Goal: Task Accomplishment & Management: Complete application form

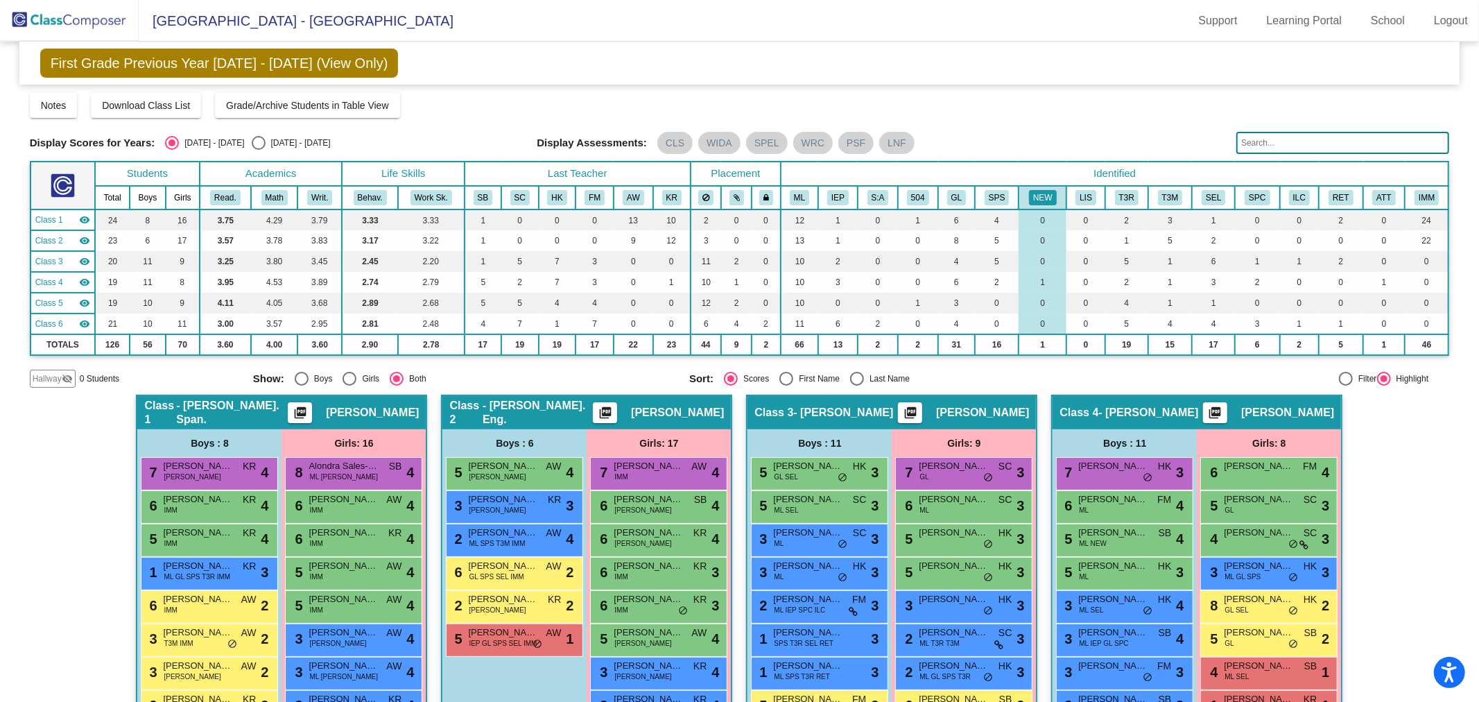
click at [108, 23] on img at bounding box center [69, 20] width 139 height 41
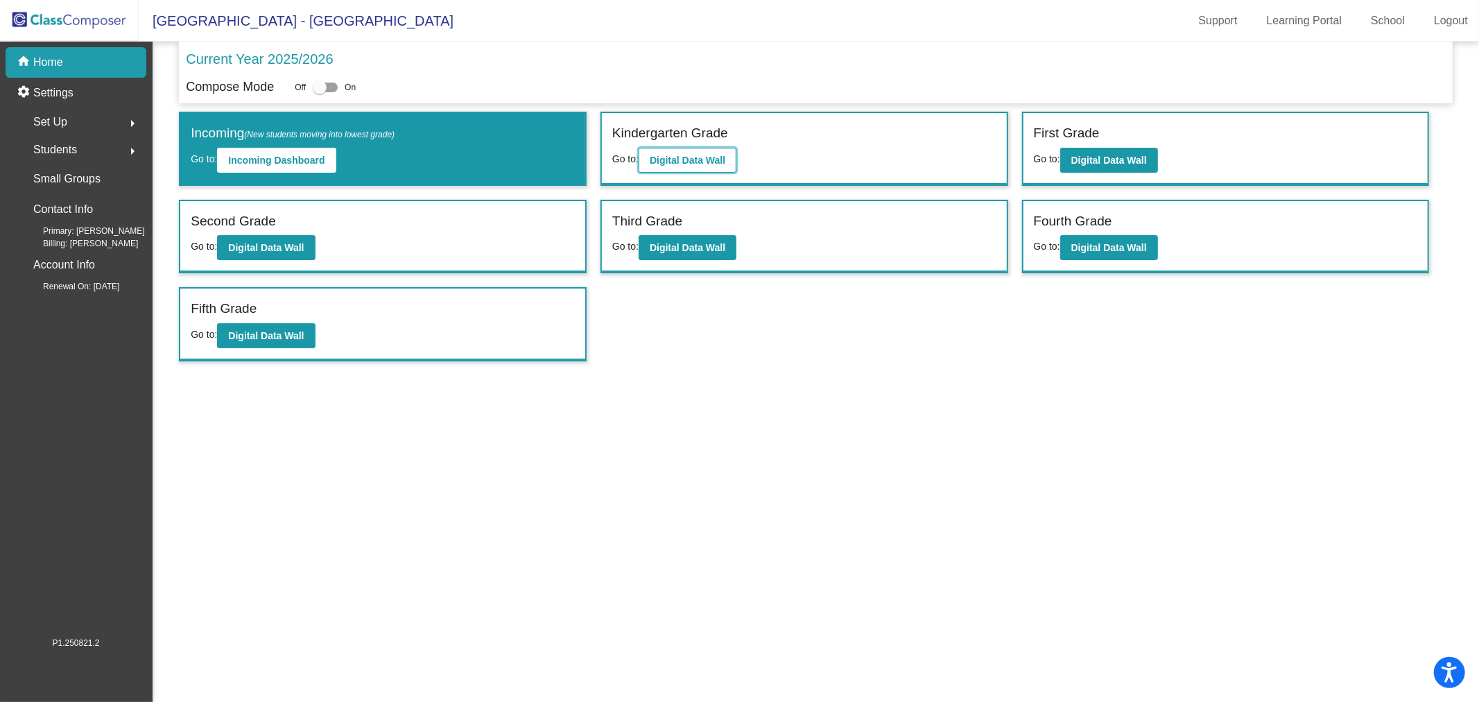
click at [705, 163] on b "Digital Data Wall" at bounding box center [688, 160] width 76 height 11
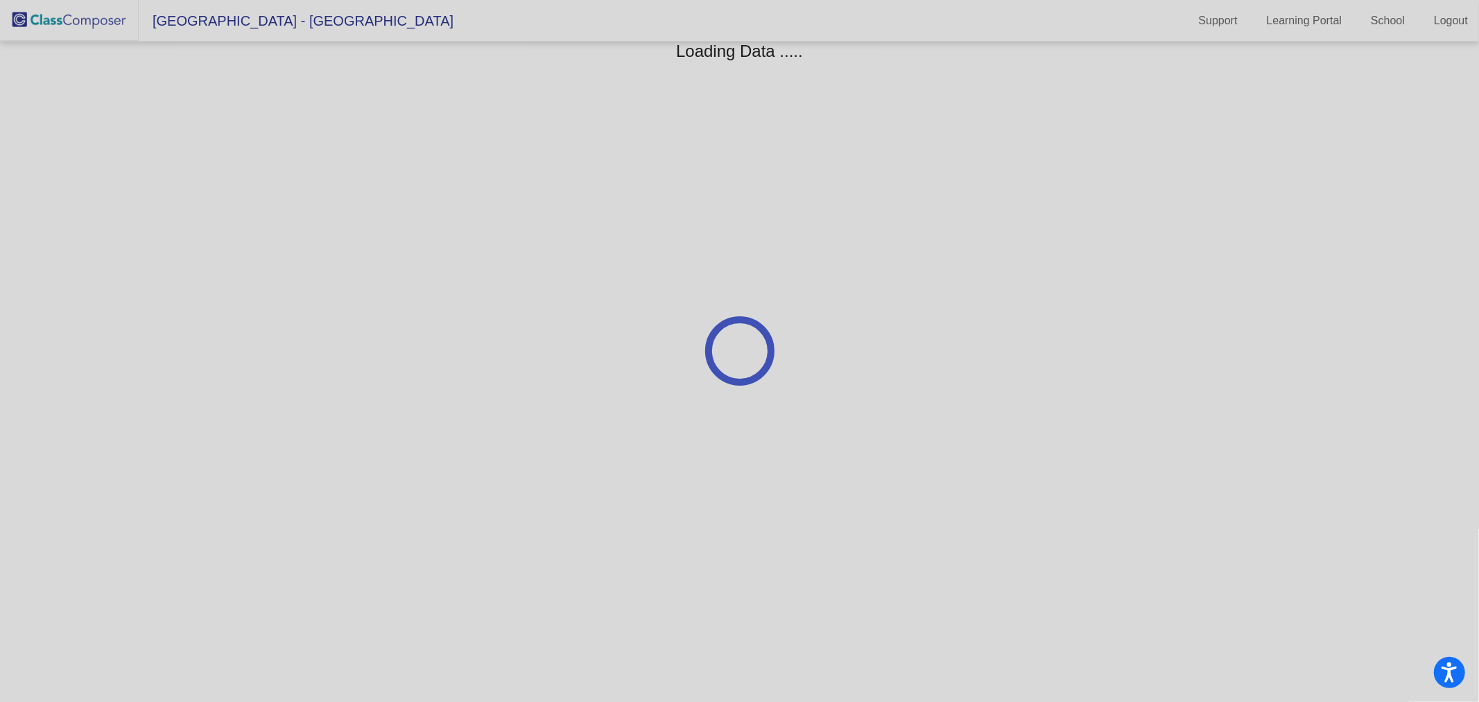
click at [44, 12] on div at bounding box center [739, 351] width 1479 height 702
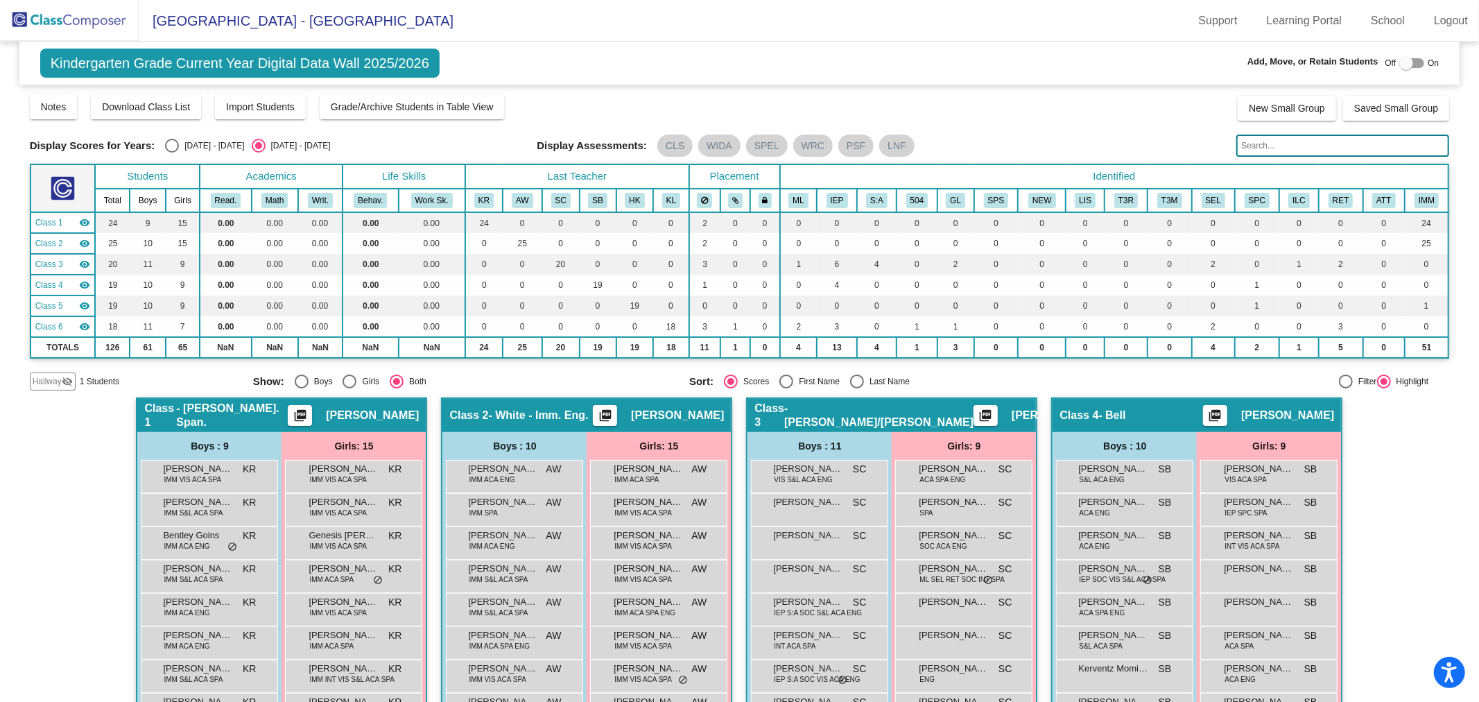
click at [55, 26] on img at bounding box center [69, 20] width 139 height 41
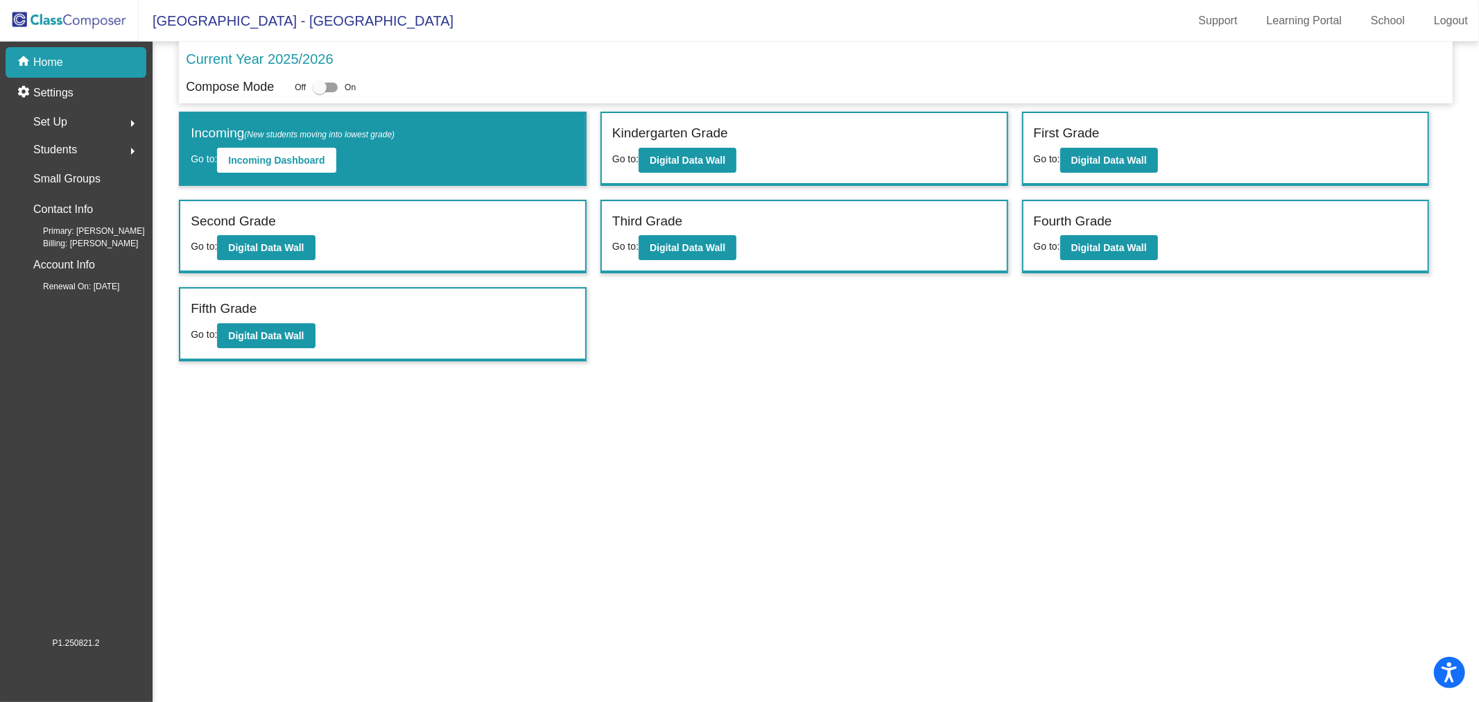
click at [292, 260] on div "Second Grade Go to: Digital Data Wall" at bounding box center [382, 236] width 405 height 71
click at [281, 237] on button "Digital Data Wall" at bounding box center [266, 247] width 98 height 25
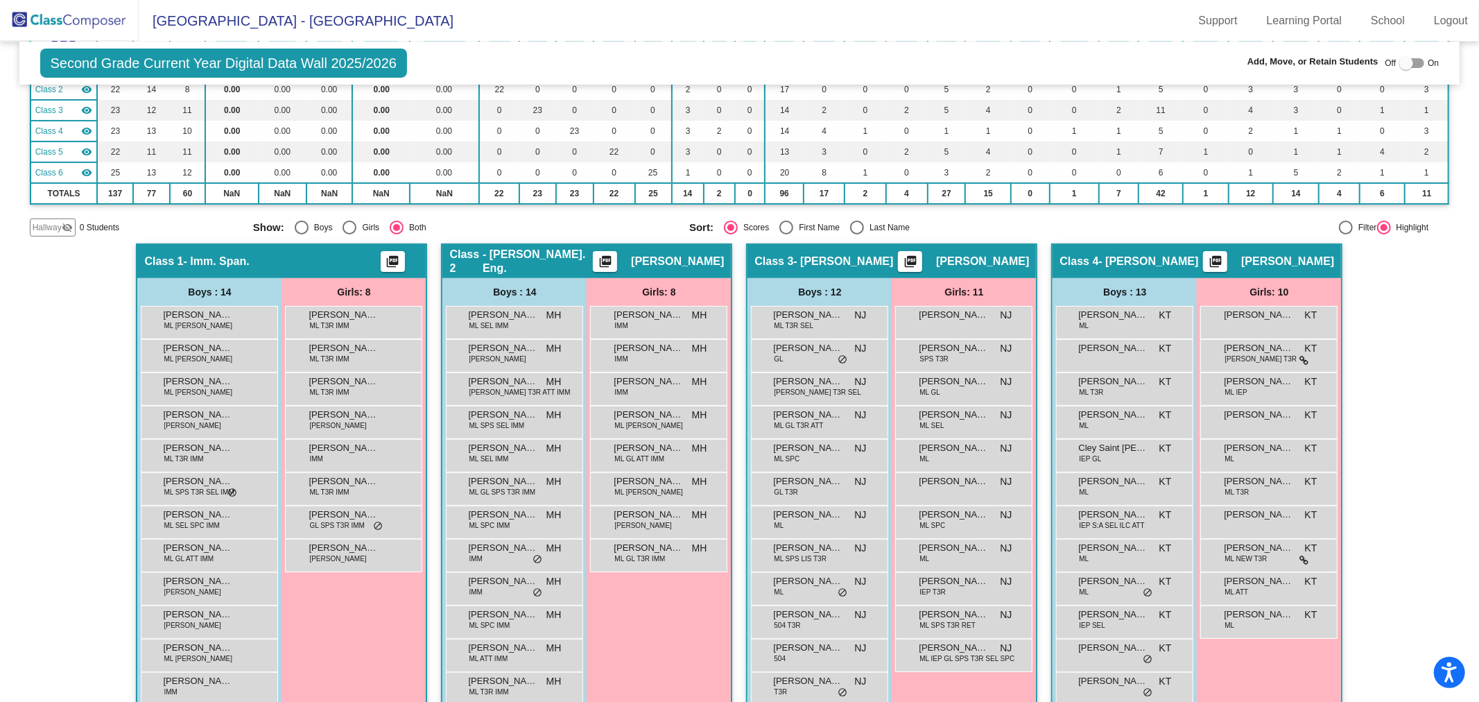
scroll to position [231, 0]
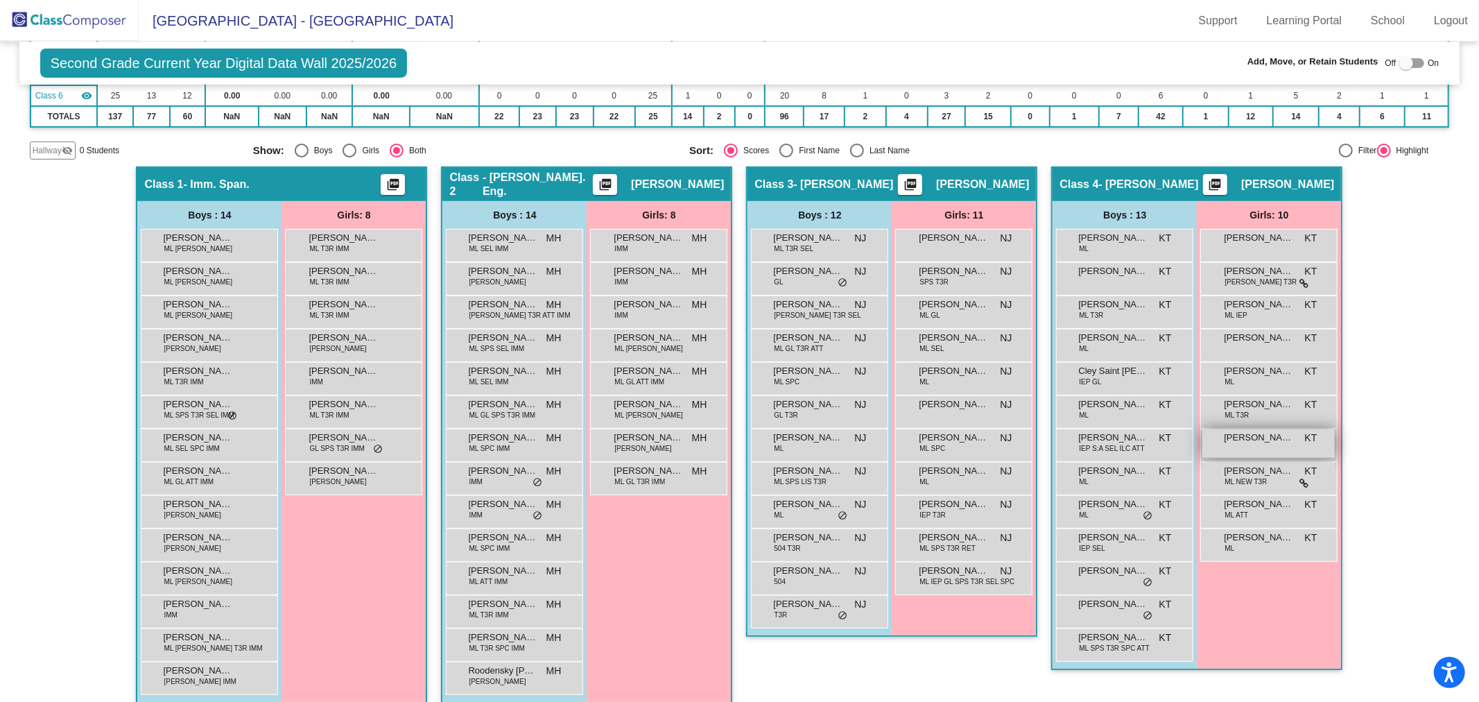
click at [1253, 437] on span "[PERSON_NAME]" at bounding box center [1258, 438] width 69 height 14
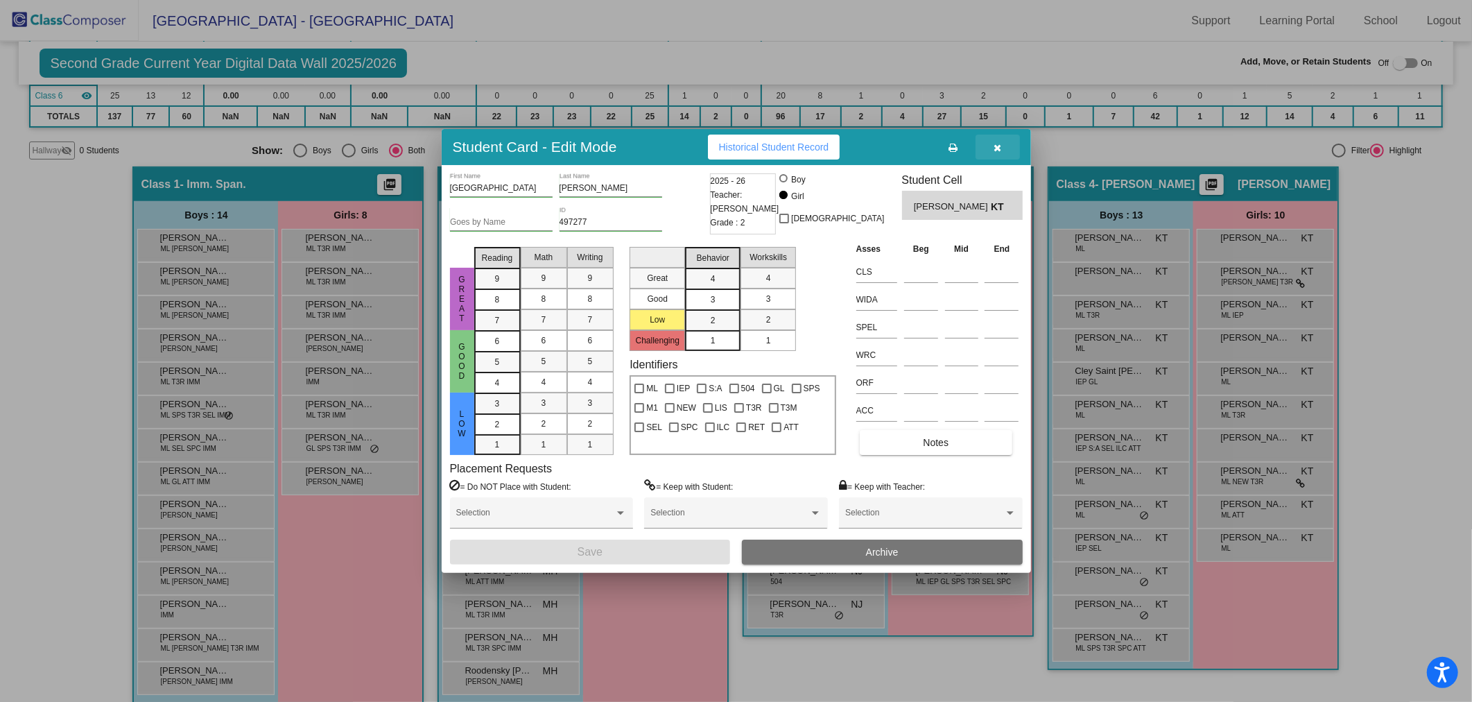
click at [987, 141] on button "button" at bounding box center [998, 147] width 44 height 25
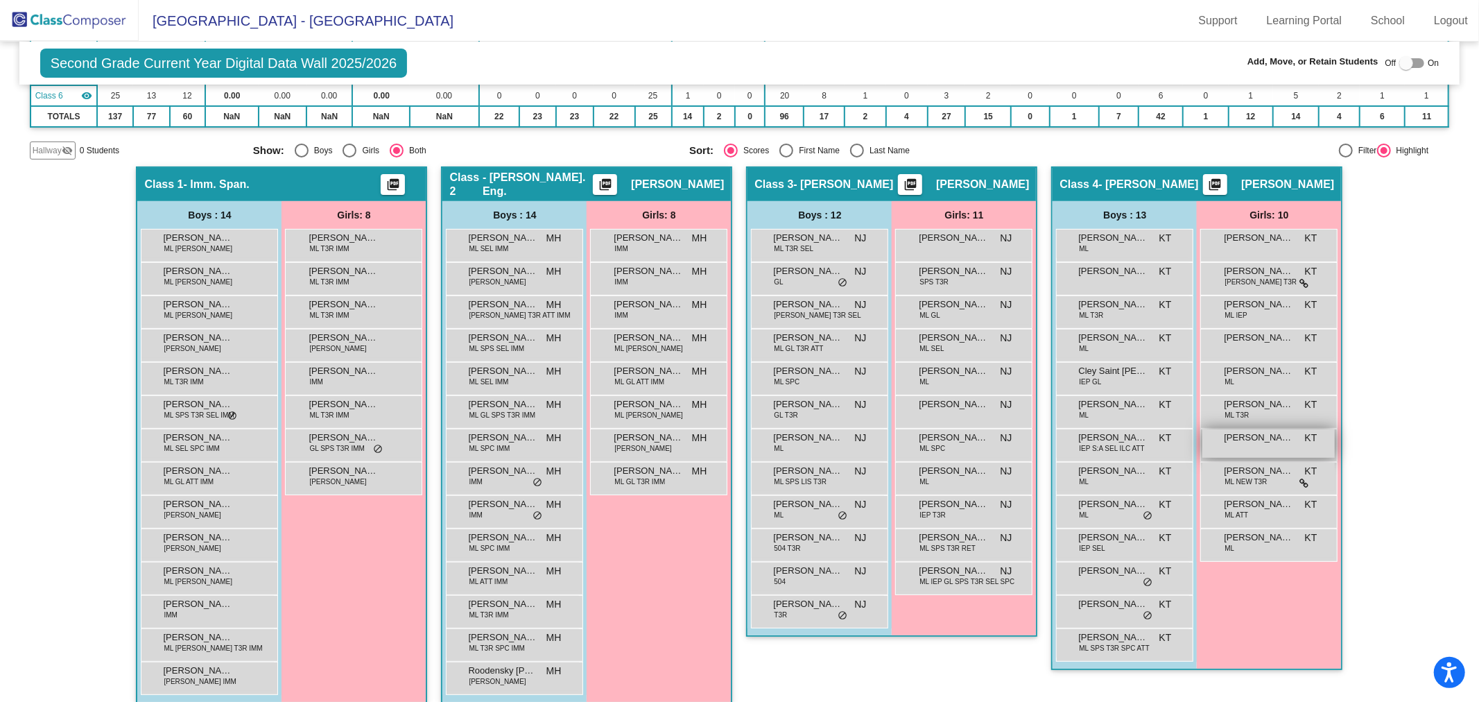
click at [1259, 435] on span "[PERSON_NAME]" at bounding box center [1258, 438] width 69 height 14
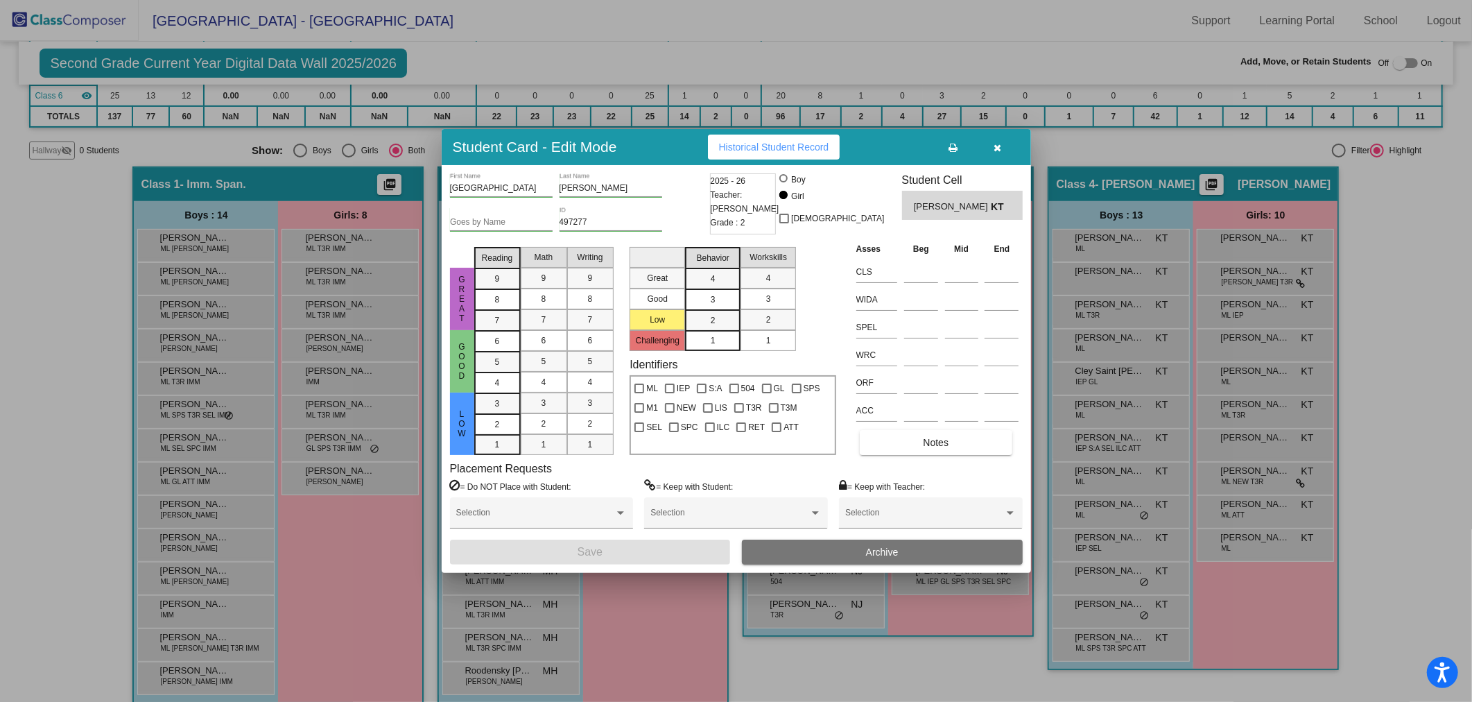
click at [856, 557] on button "Archive" at bounding box center [882, 551] width 281 height 25
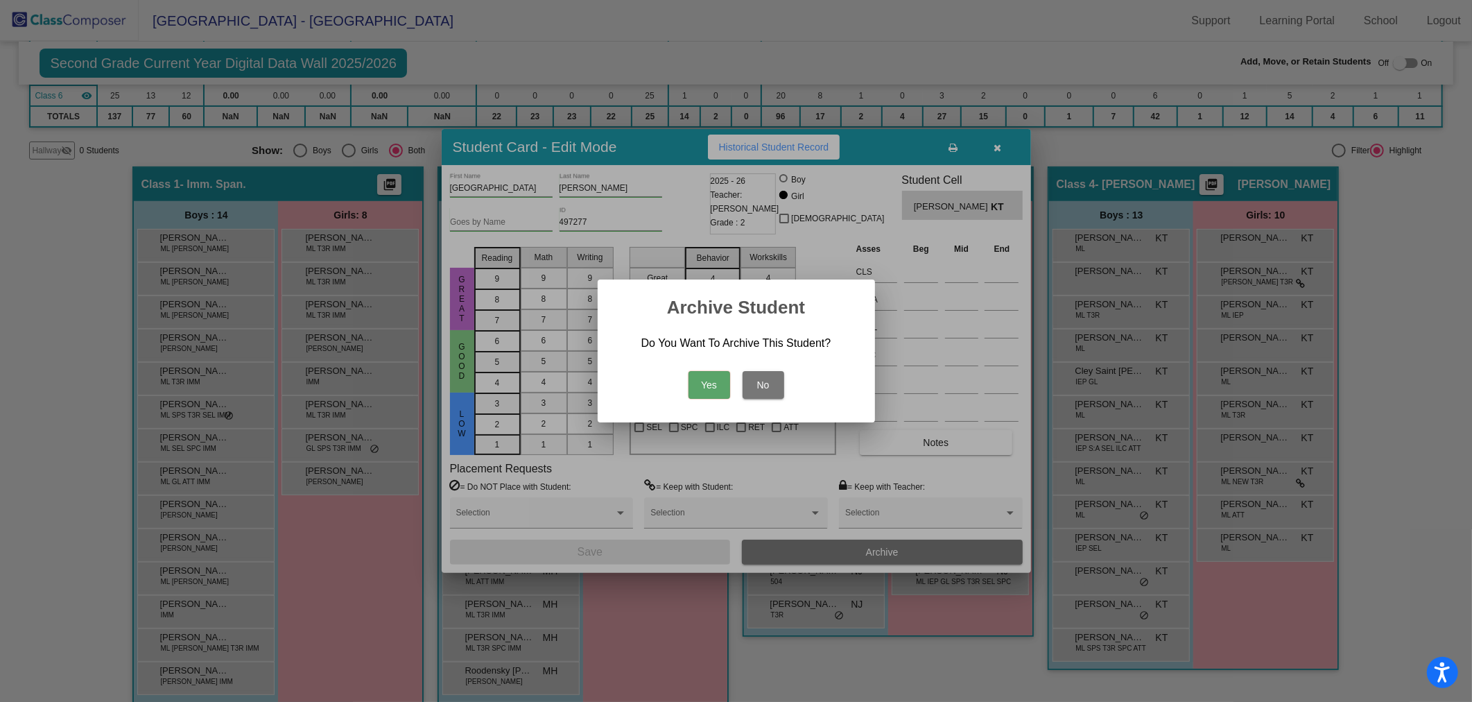
click at [710, 392] on button "Yes" at bounding box center [710, 385] width 42 height 28
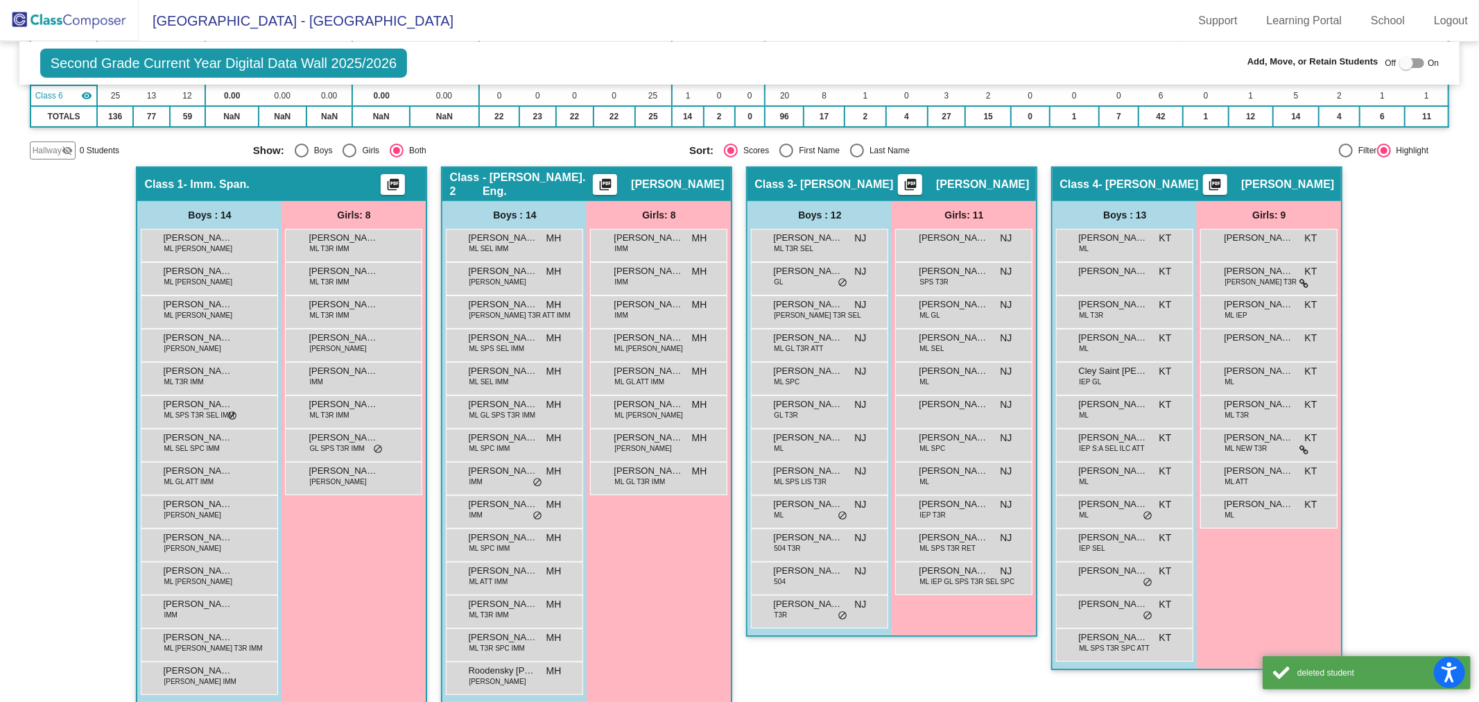
scroll to position [0, 0]
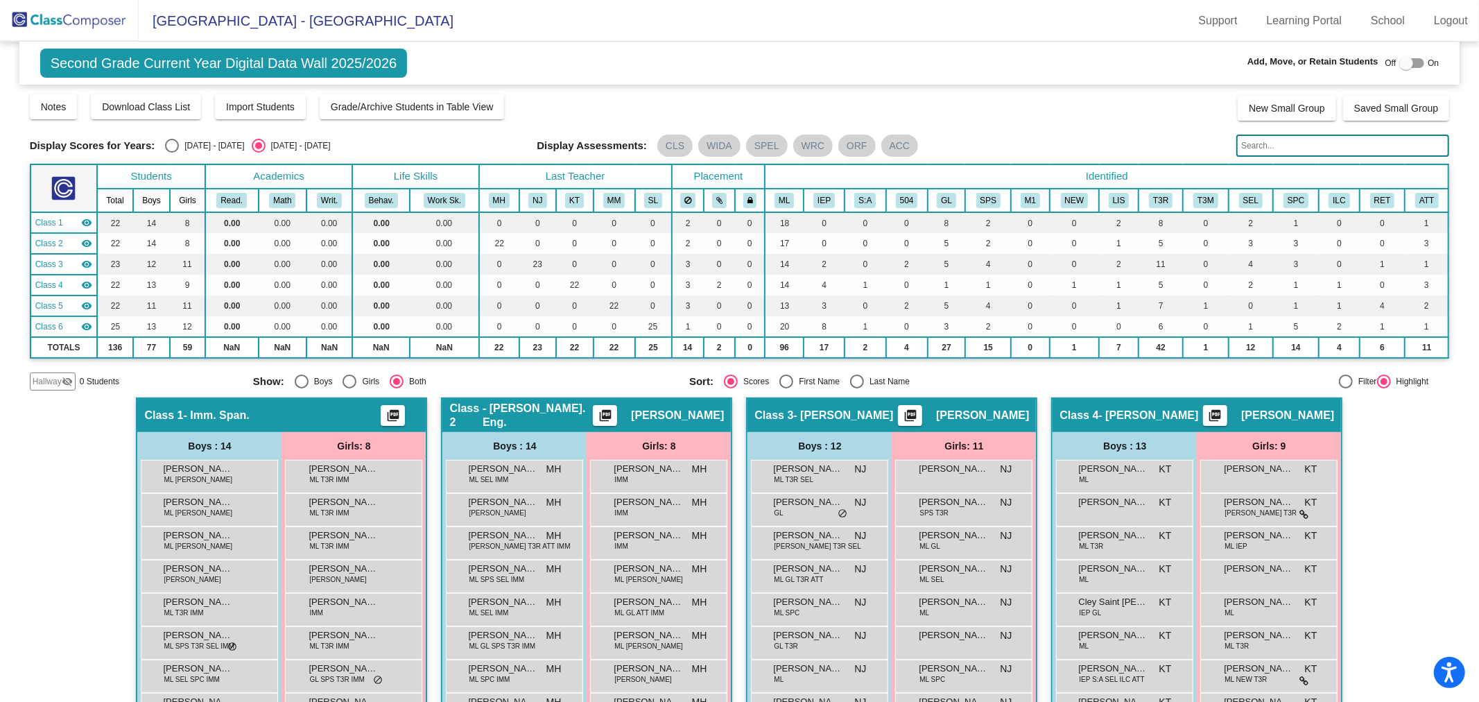
click at [107, 9] on img at bounding box center [69, 20] width 139 height 41
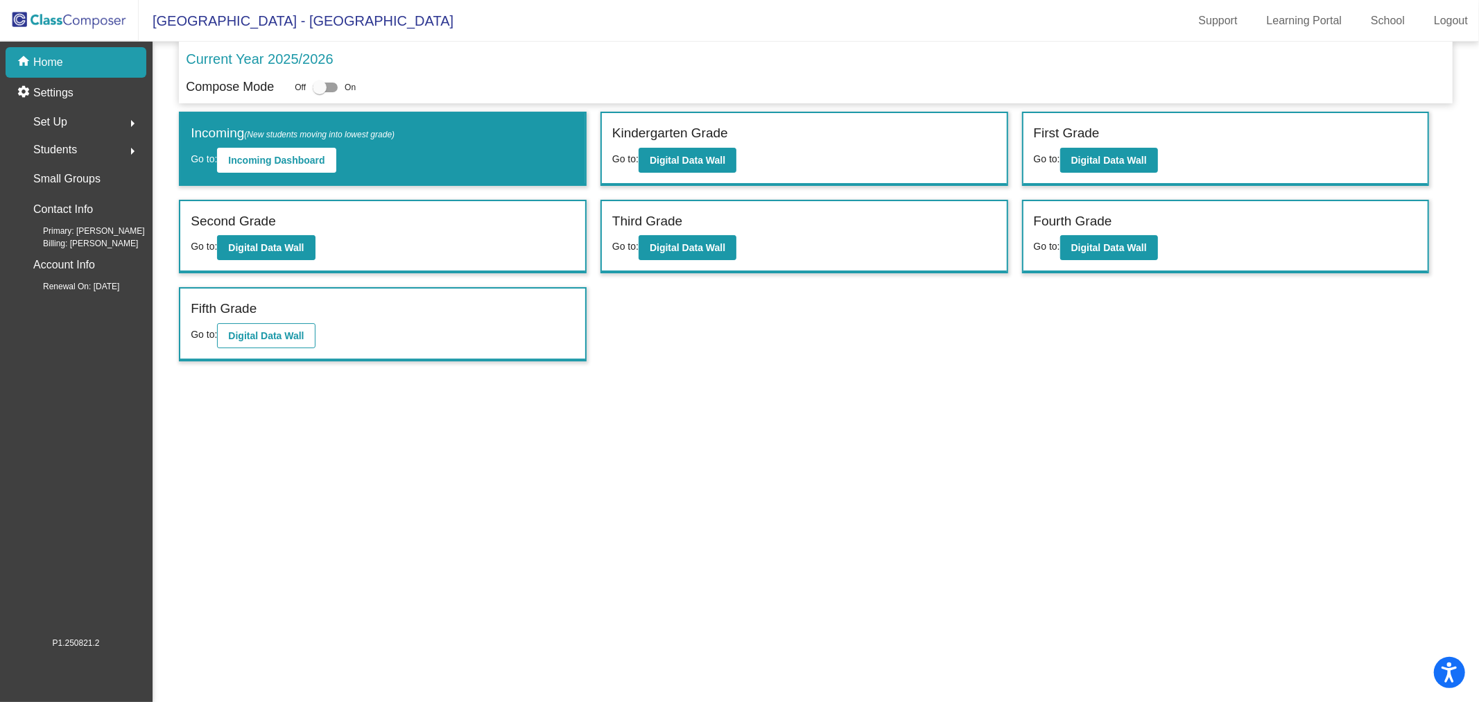
drag, startPoint x: 306, startPoint y: 316, endPoint x: 275, endPoint y: 329, distance: 33.5
click at [275, 329] on div "Fifth Grade Go to: Digital Data Wall" at bounding box center [382, 323] width 405 height 71
click at [275, 330] on b "Digital Data Wall" at bounding box center [266, 335] width 76 height 11
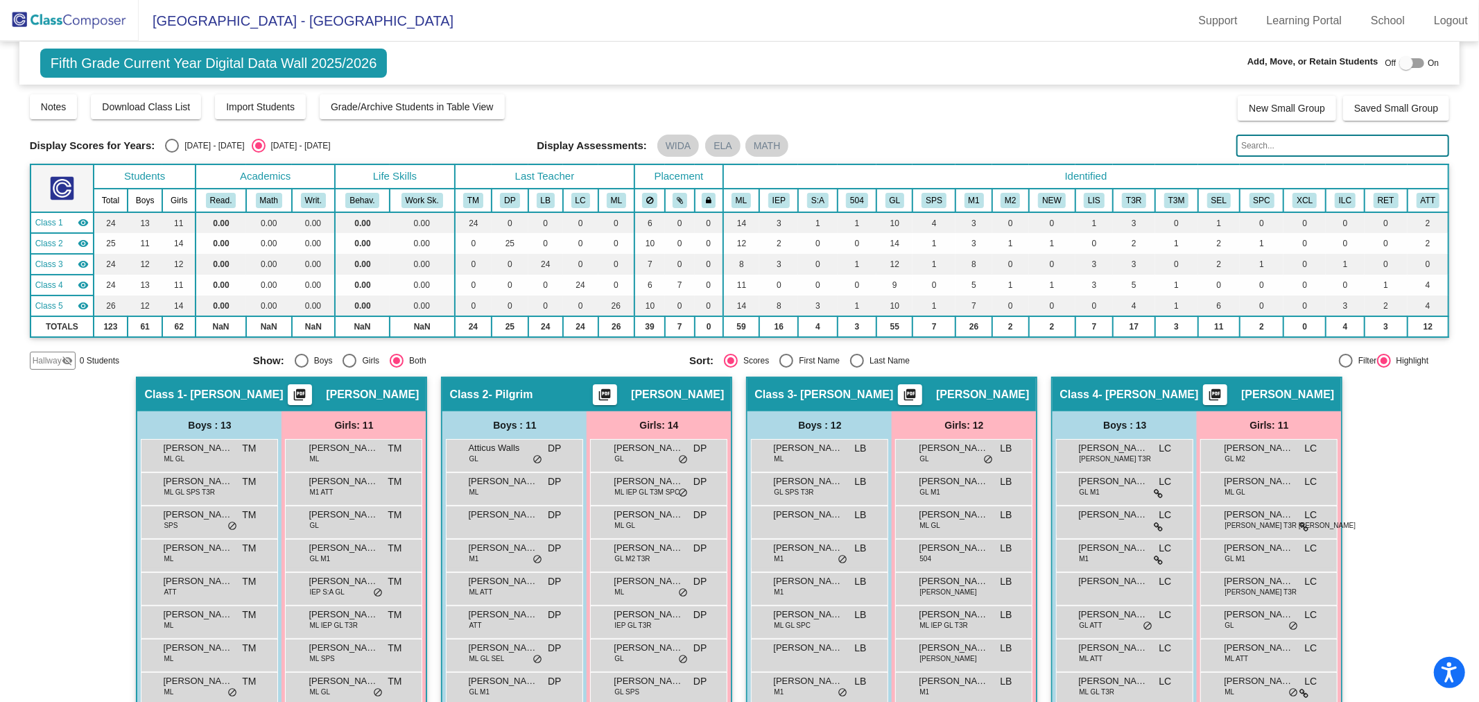
click at [838, 189] on th "504" at bounding box center [858, 201] width 40 height 24
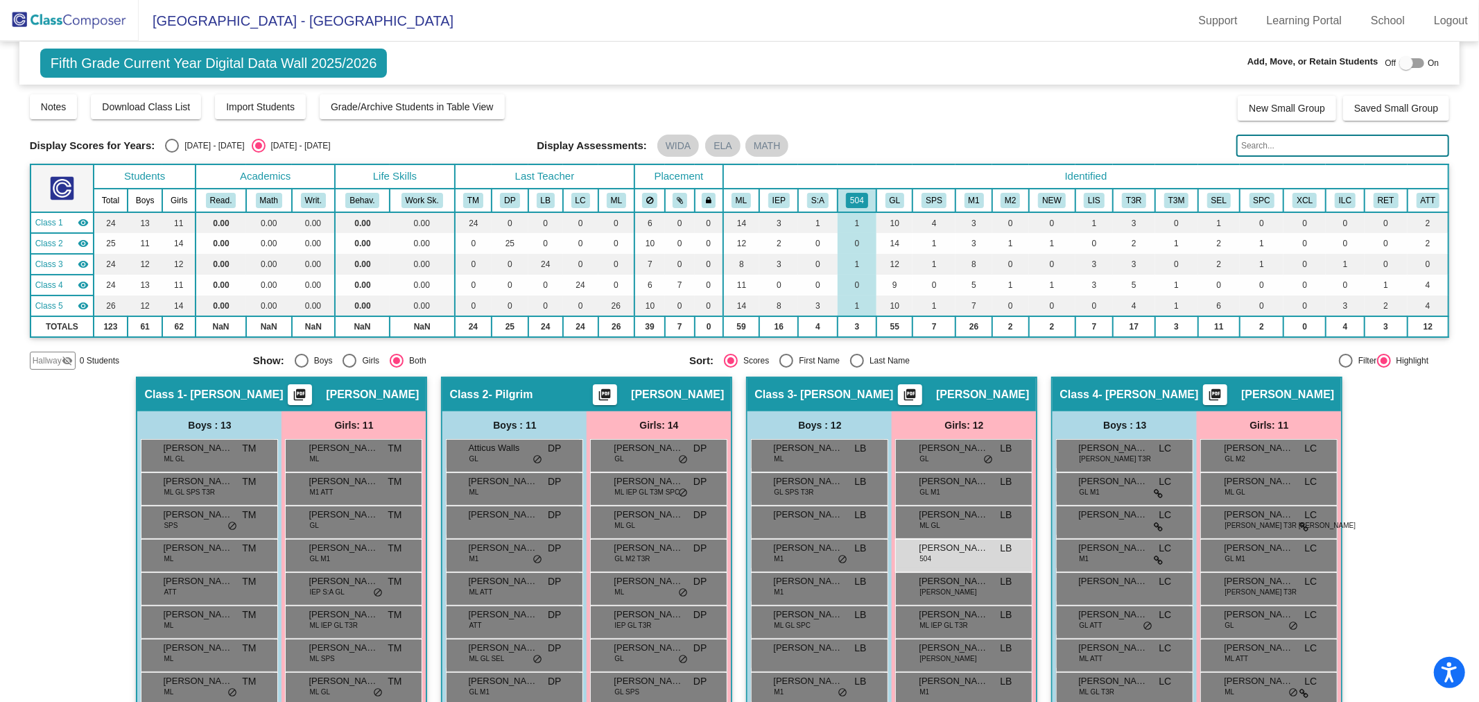
click at [863, 148] on div "Display Assessments: WIDA ELA MATH" at bounding box center [881, 146] width 689 height 22
click at [855, 201] on button "504" at bounding box center [857, 200] width 22 height 15
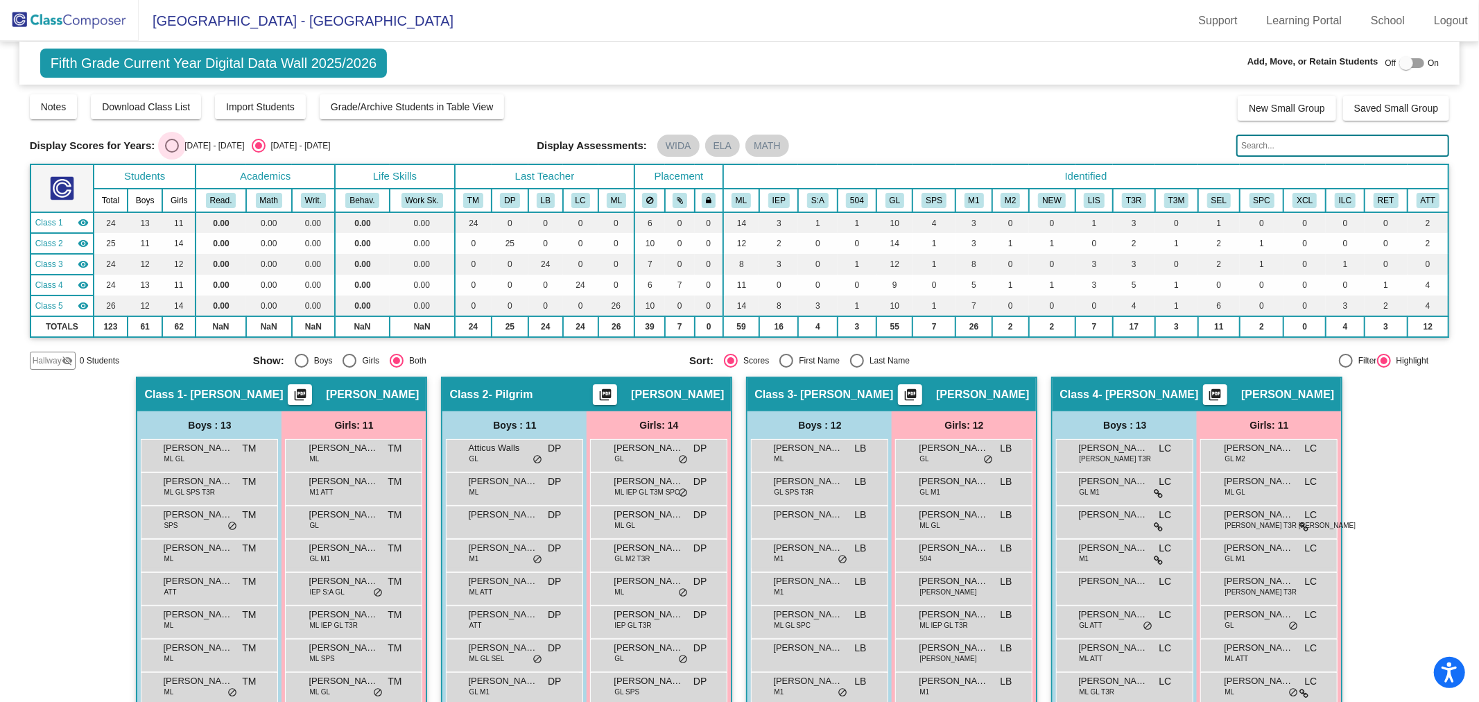
click at [204, 148] on div "[DATE] - [DATE]" at bounding box center [211, 145] width 65 height 12
click at [172, 153] on input "[DATE] - [DATE]" at bounding box center [171, 153] width 1 height 1
radio input "true"
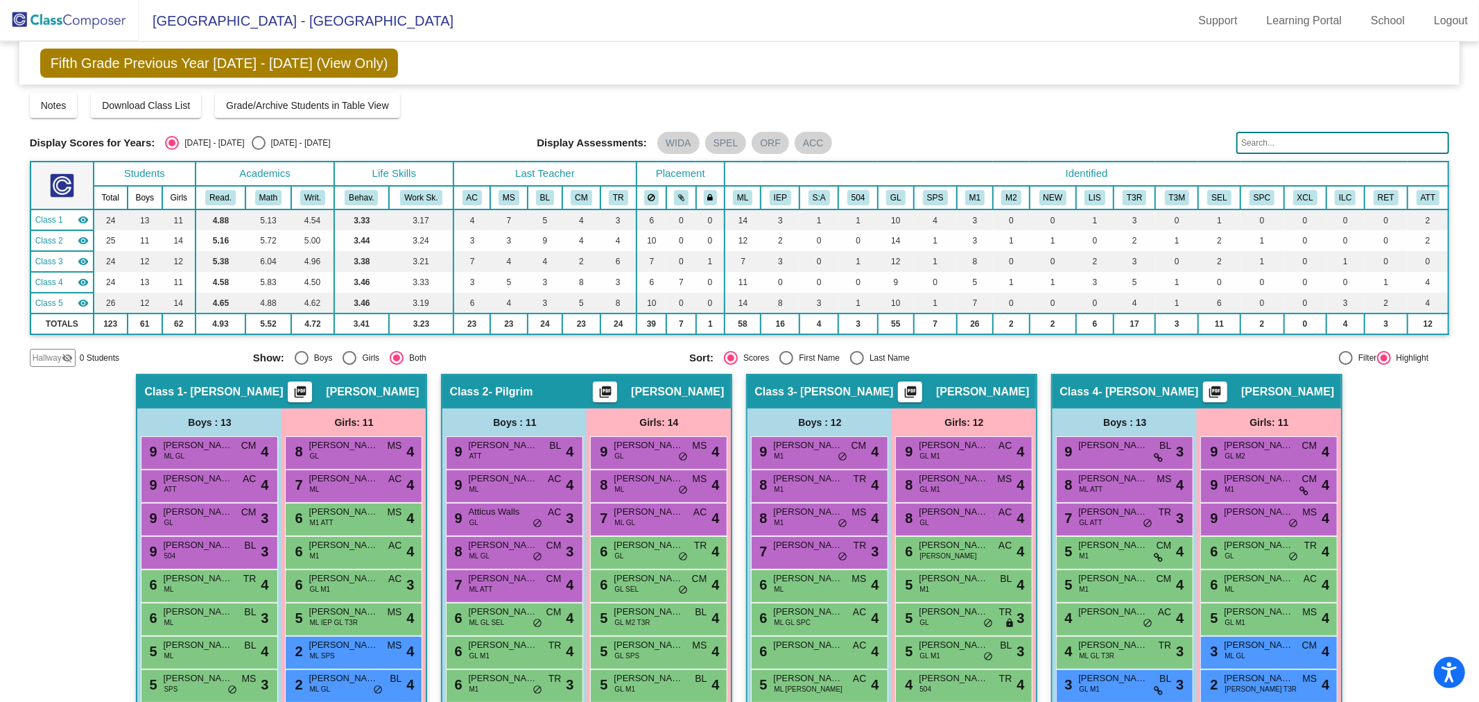
click at [1353, 196] on th "ILC" at bounding box center [1346, 198] width 38 height 24
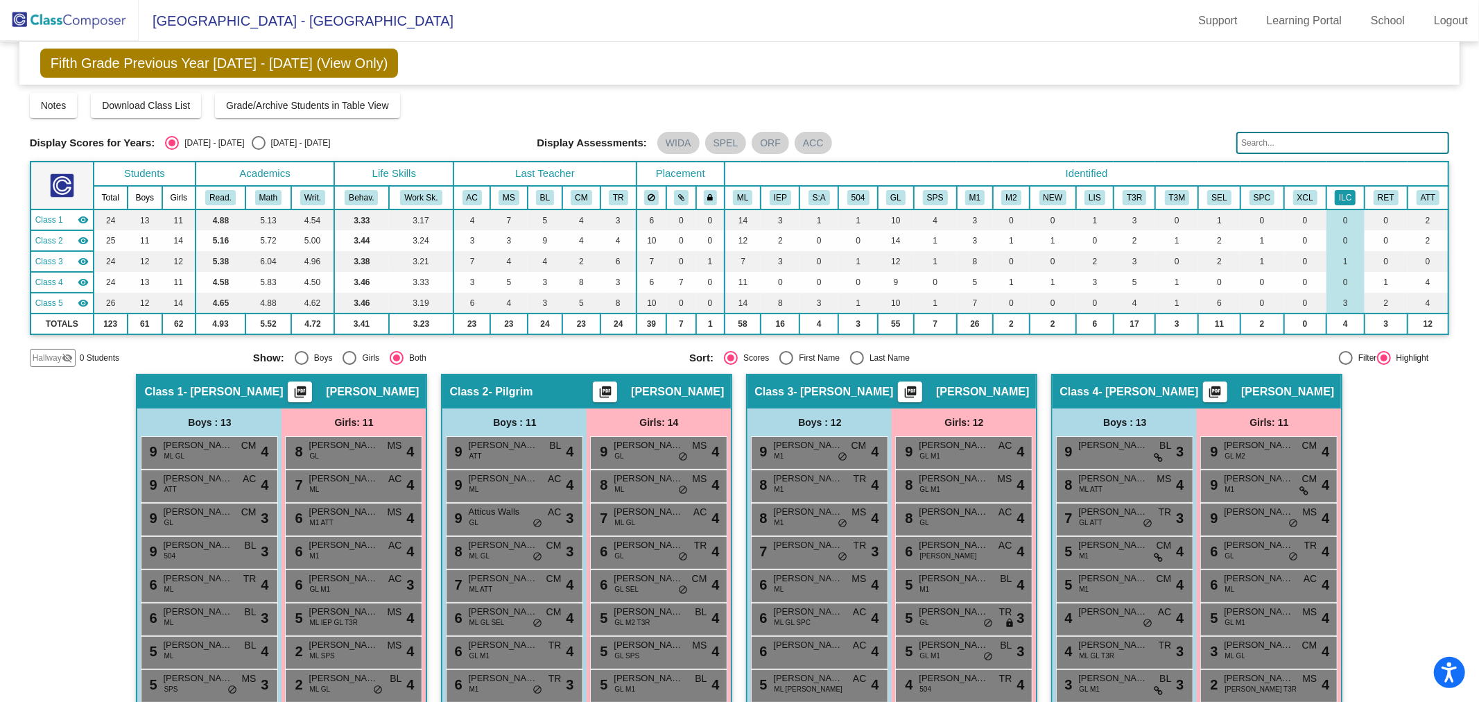
click at [1340, 190] on button "ILC" at bounding box center [1345, 197] width 21 height 15
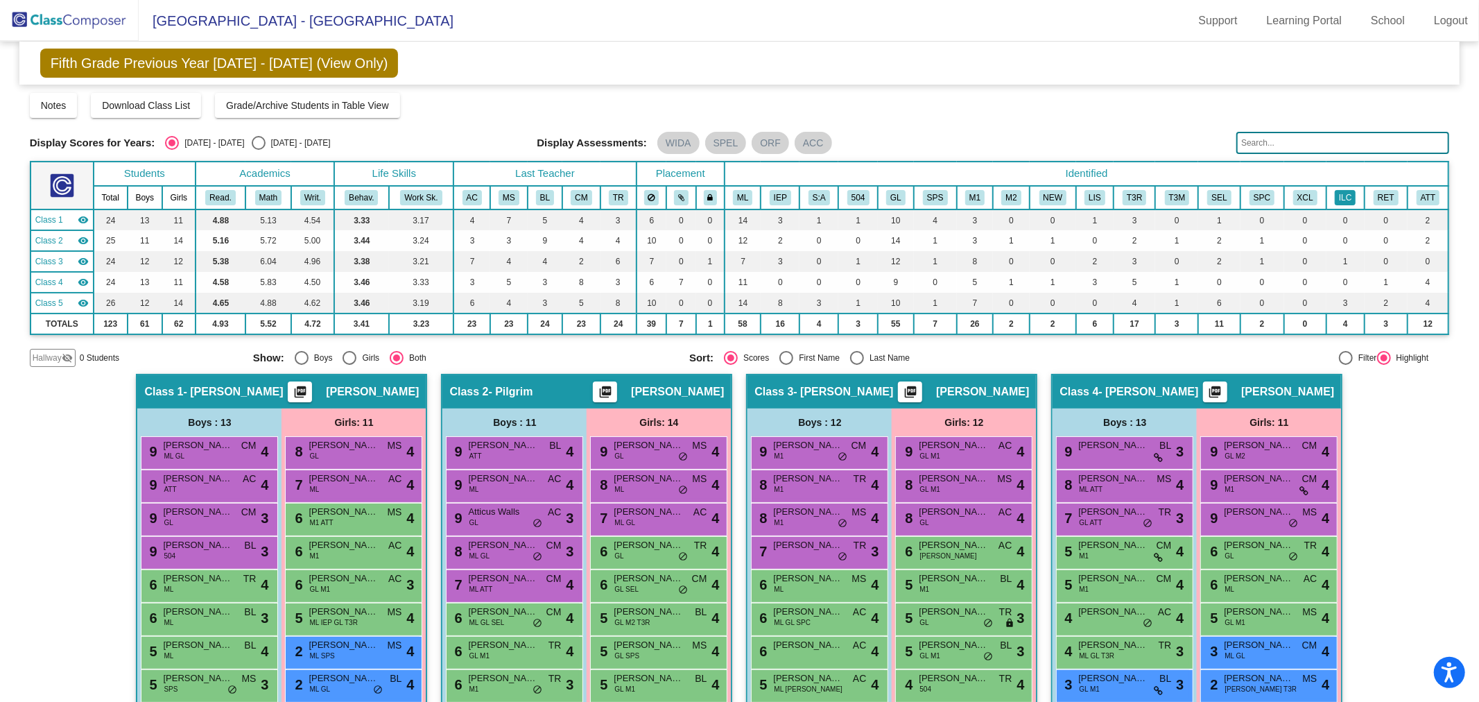
drag, startPoint x: 1324, startPoint y: 190, endPoint x: 1335, endPoint y: 190, distance: 10.4
click at [1327, 190] on th "ILC" at bounding box center [1346, 198] width 38 height 24
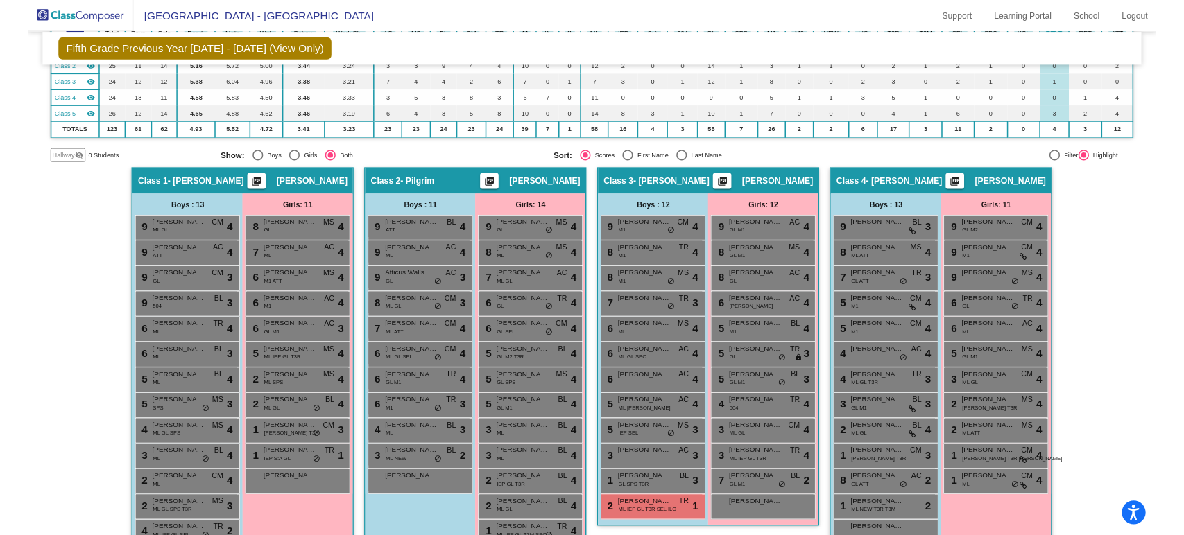
scroll to position [154, 0]
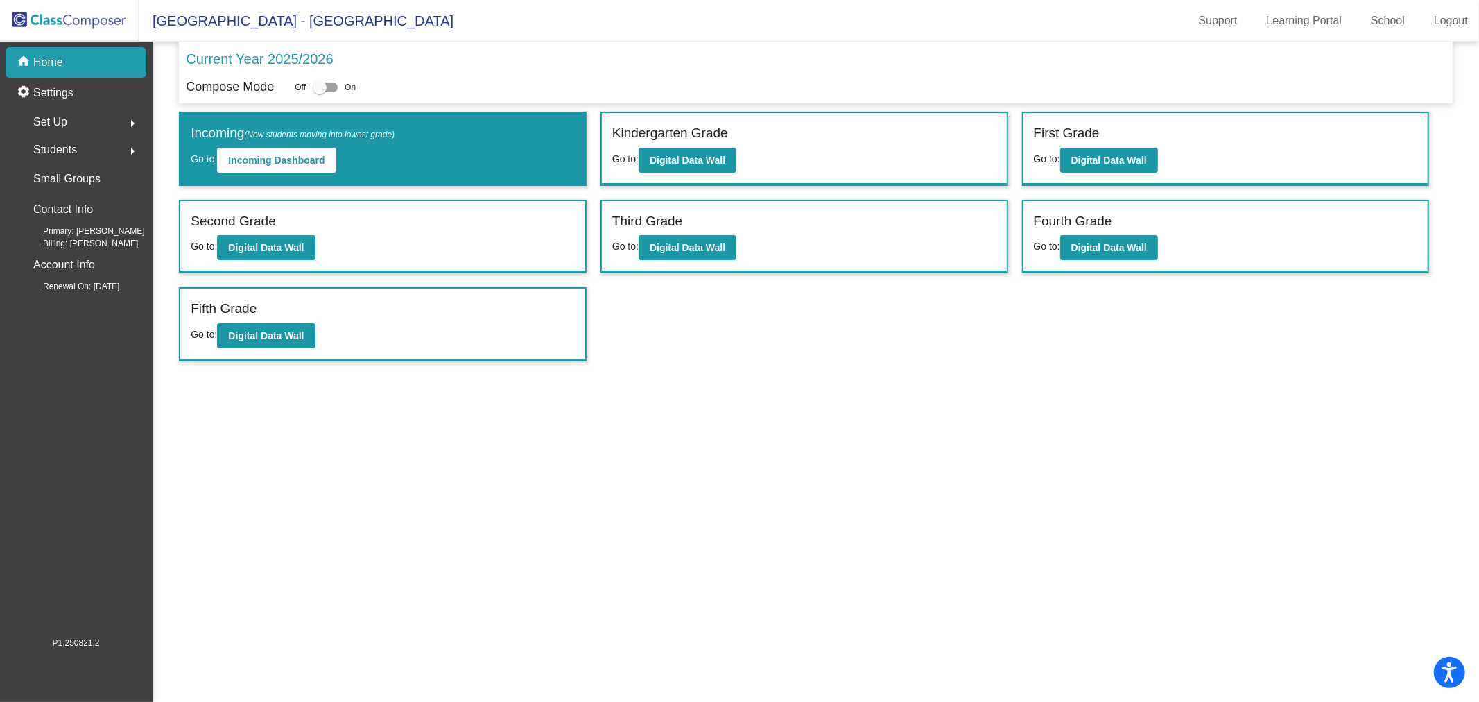
click at [80, 21] on img at bounding box center [69, 20] width 139 height 41
click at [664, 242] on b "Digital Data Wall" at bounding box center [688, 247] width 76 height 11
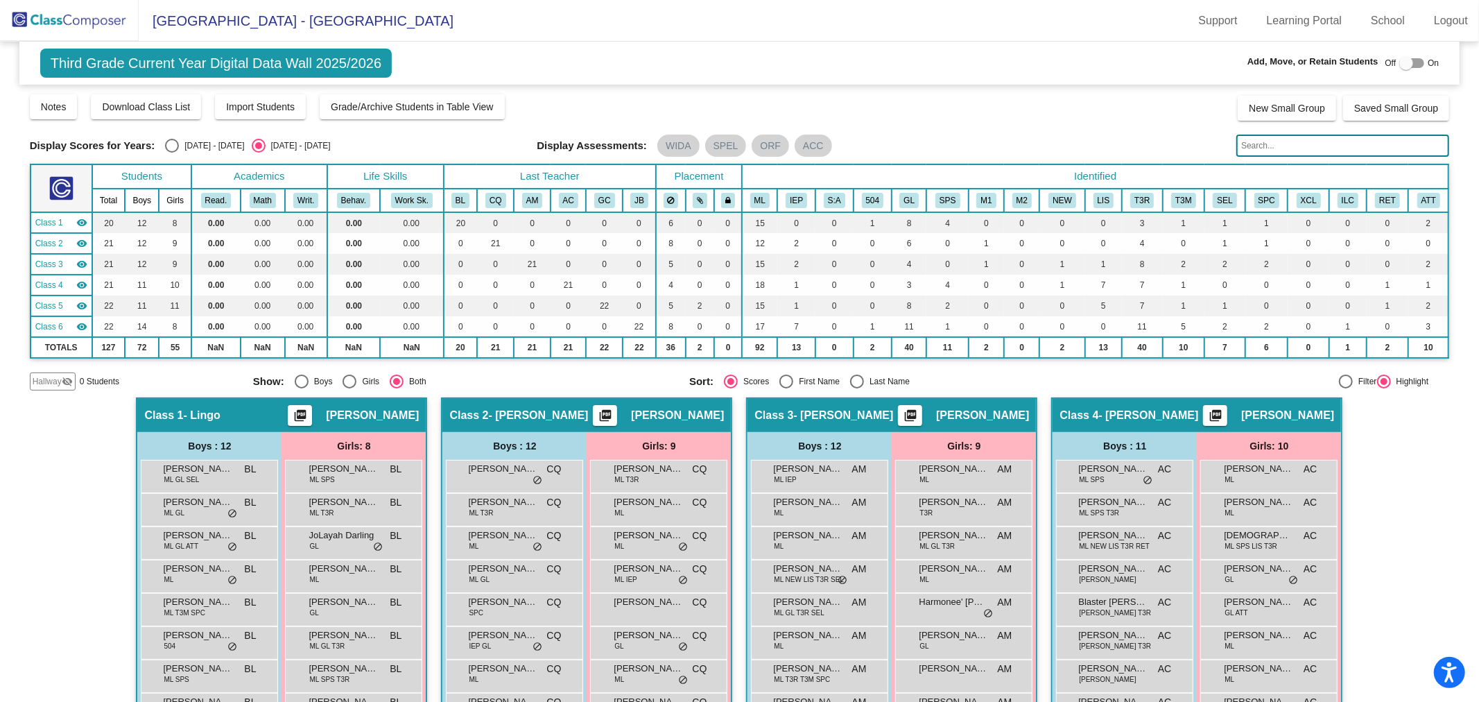
click at [1307, 135] on input "text" at bounding box center [1342, 146] width 213 height 22
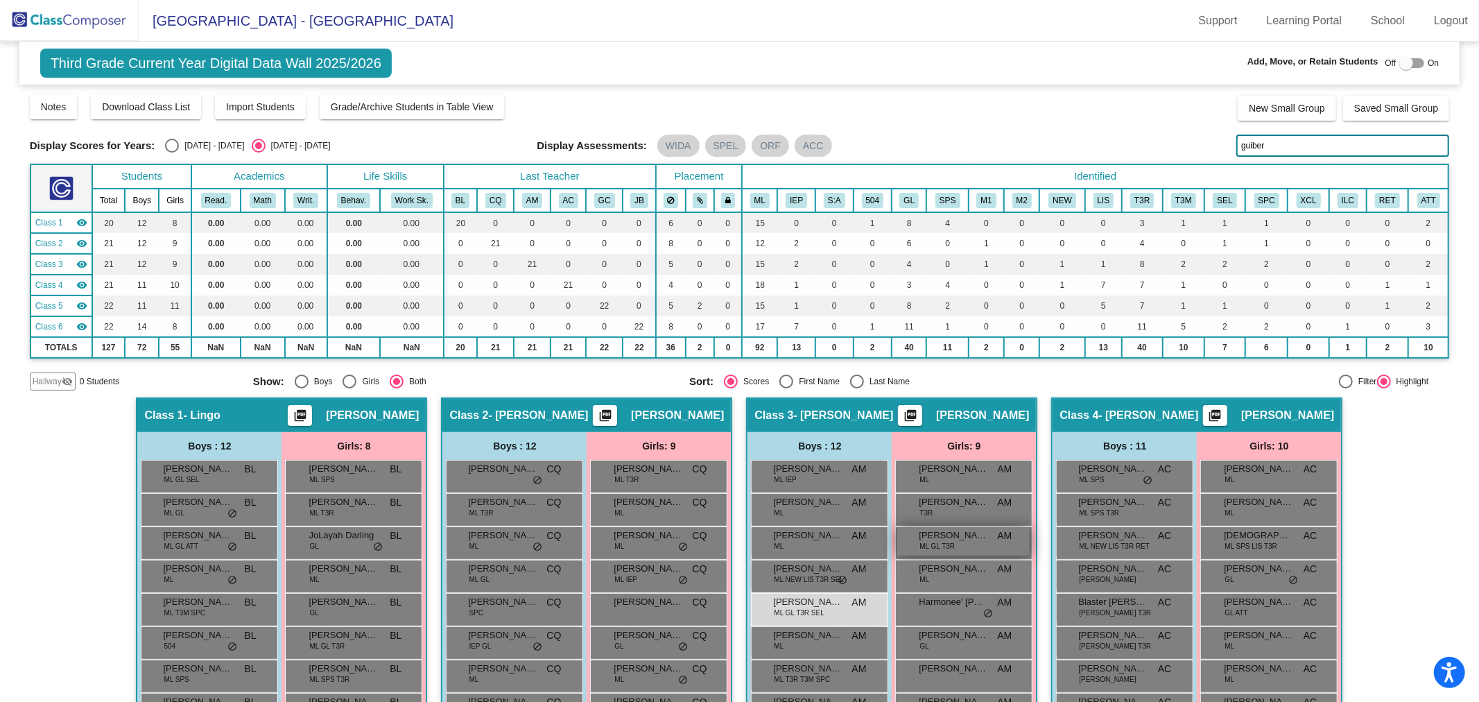
scroll to position [154, 0]
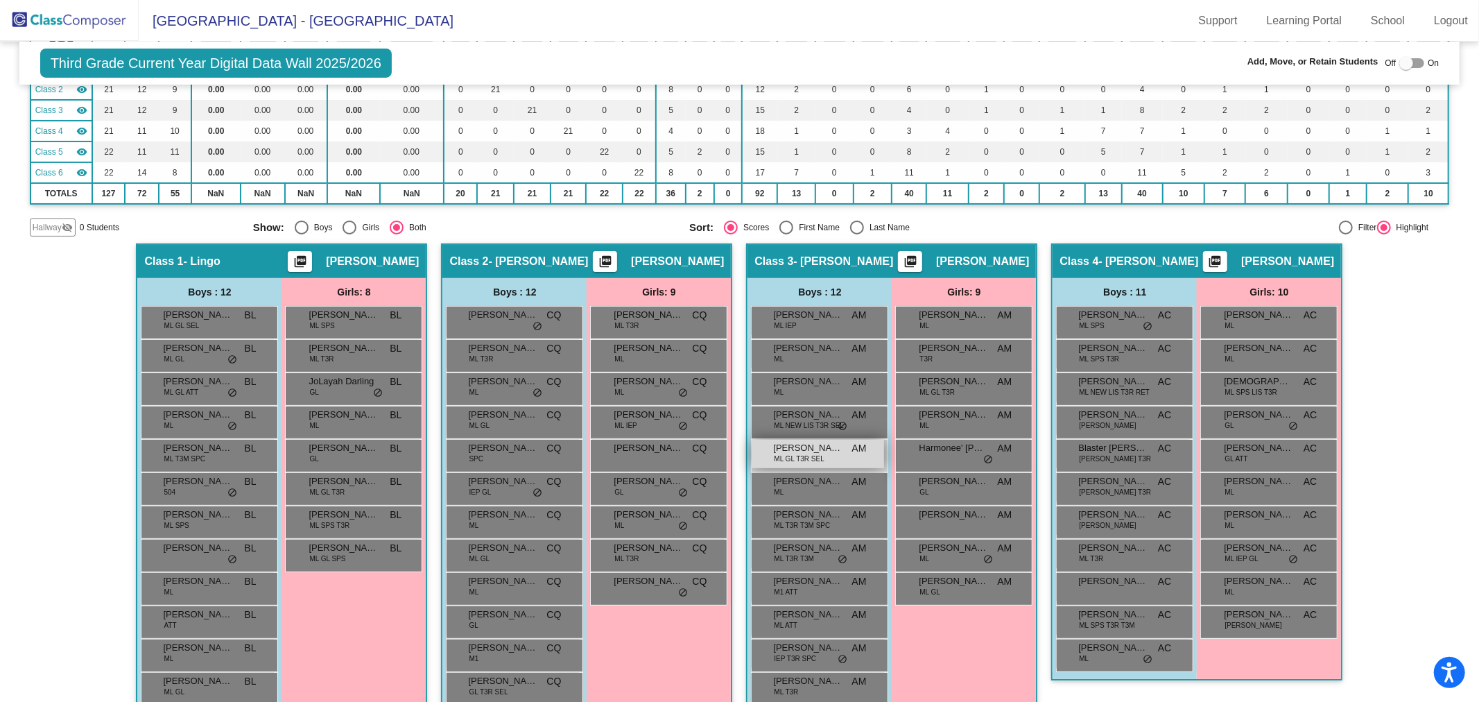
type input "guiber"
click at [824, 452] on span "Guiber Luis-Cobon" at bounding box center [807, 448] width 69 height 14
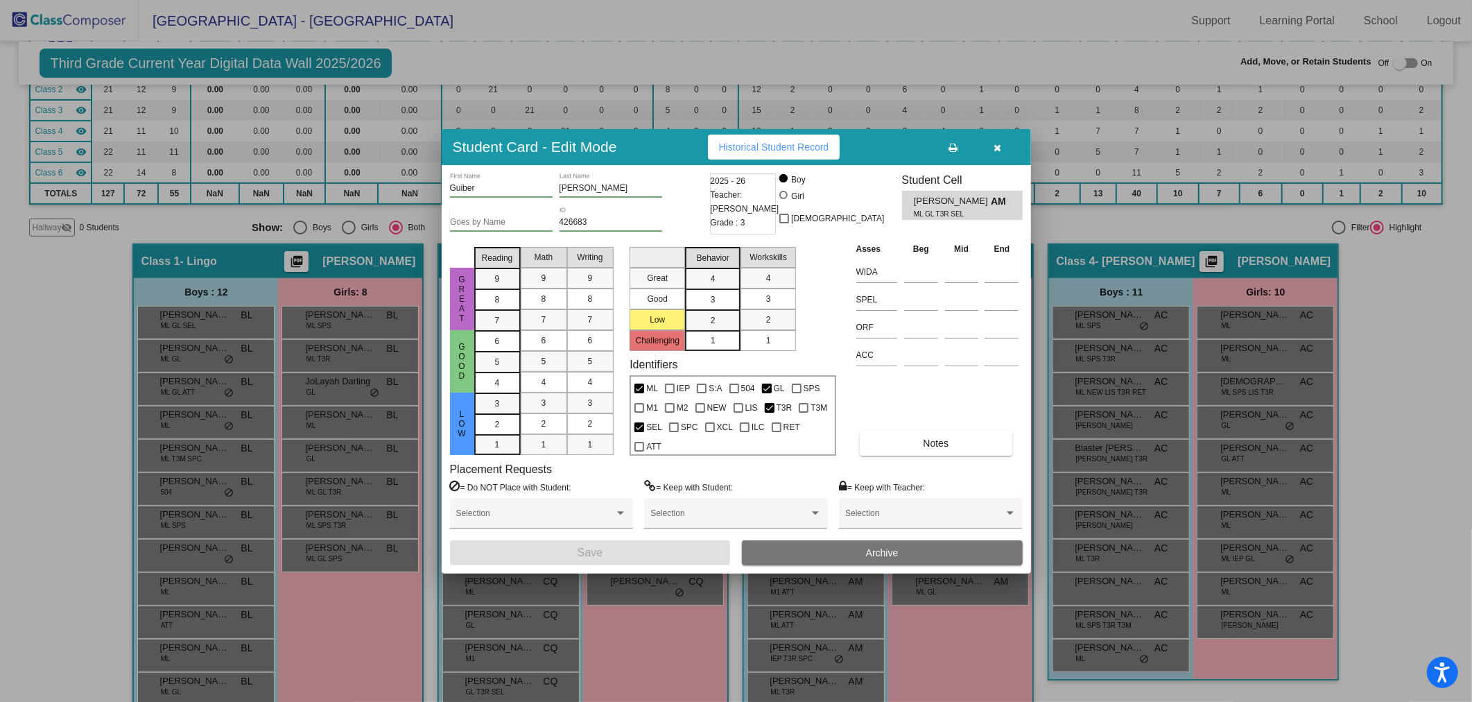
click at [834, 549] on button "Archive" at bounding box center [882, 552] width 281 height 25
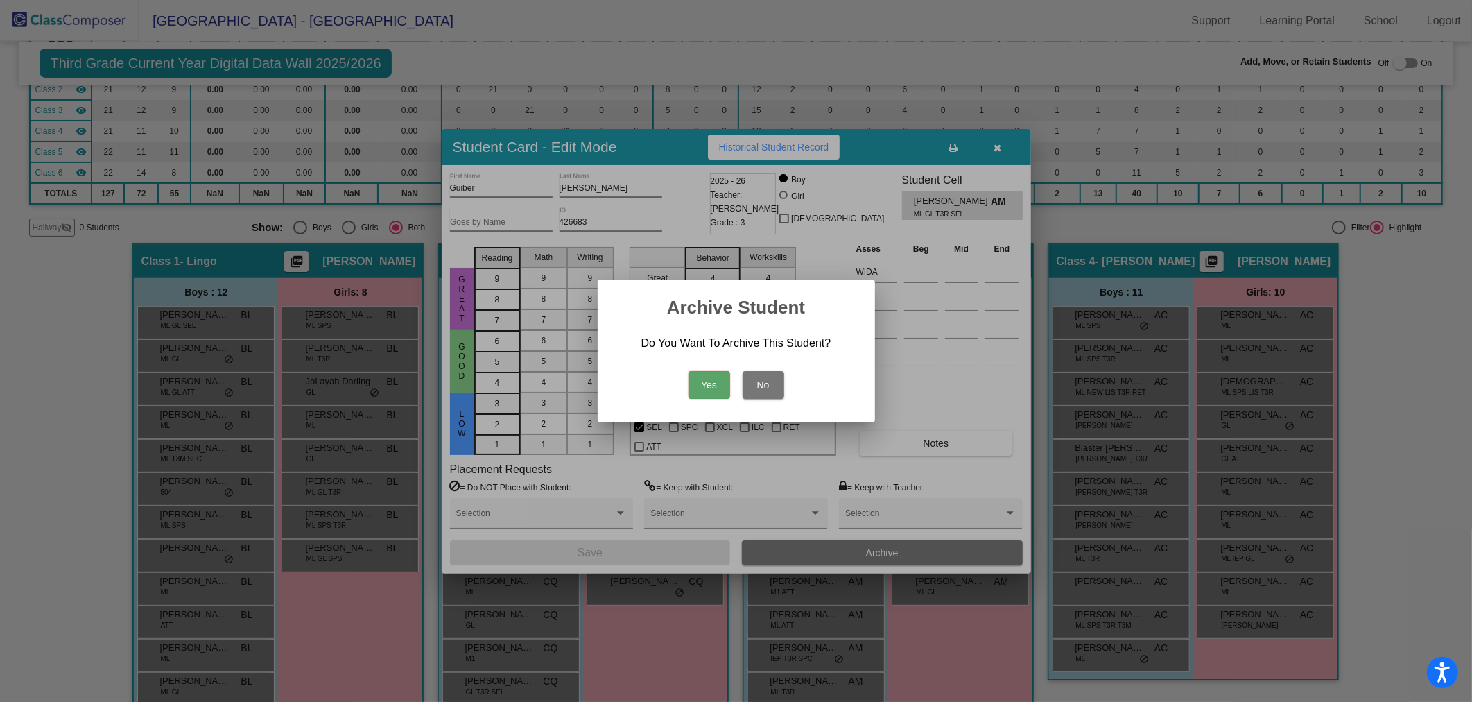
click at [720, 385] on button "Yes" at bounding box center [710, 385] width 42 height 28
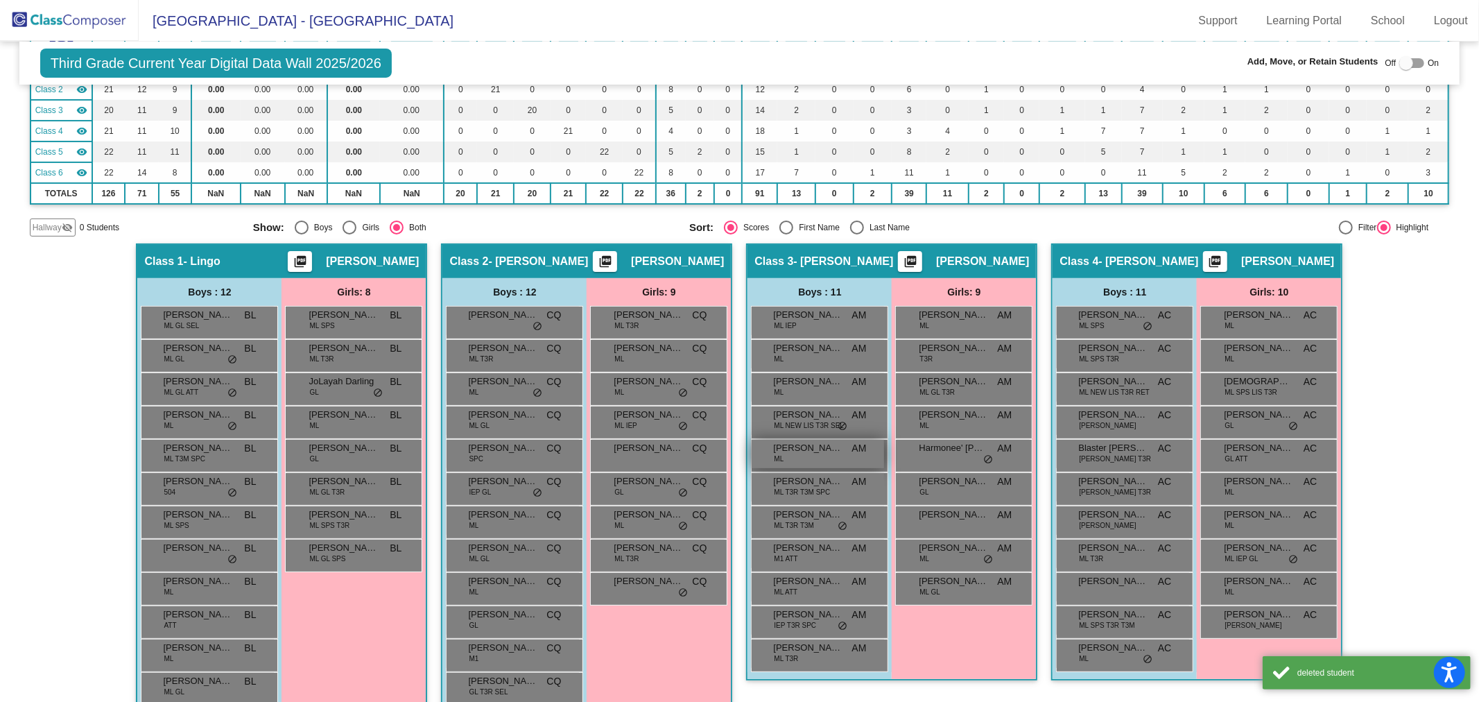
scroll to position [0, 0]
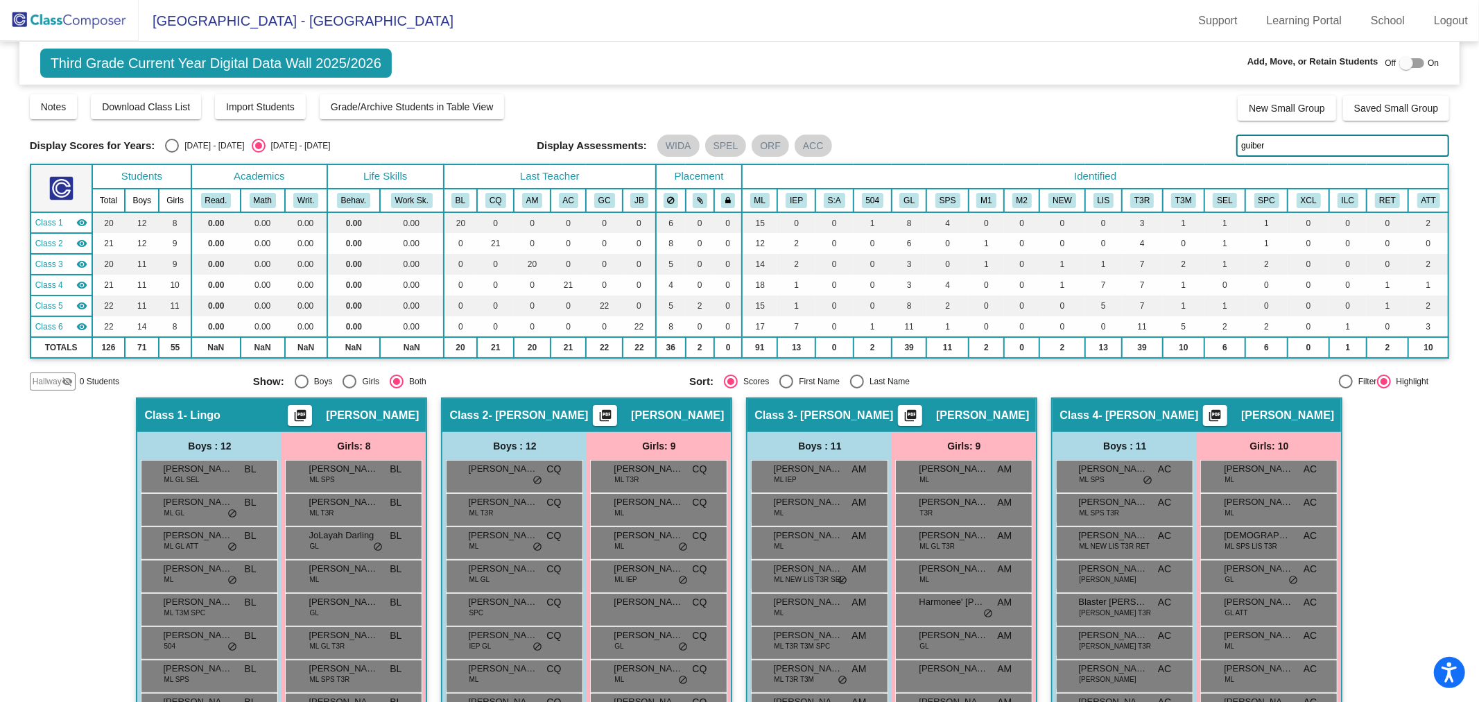
click at [105, 28] on img at bounding box center [69, 20] width 139 height 41
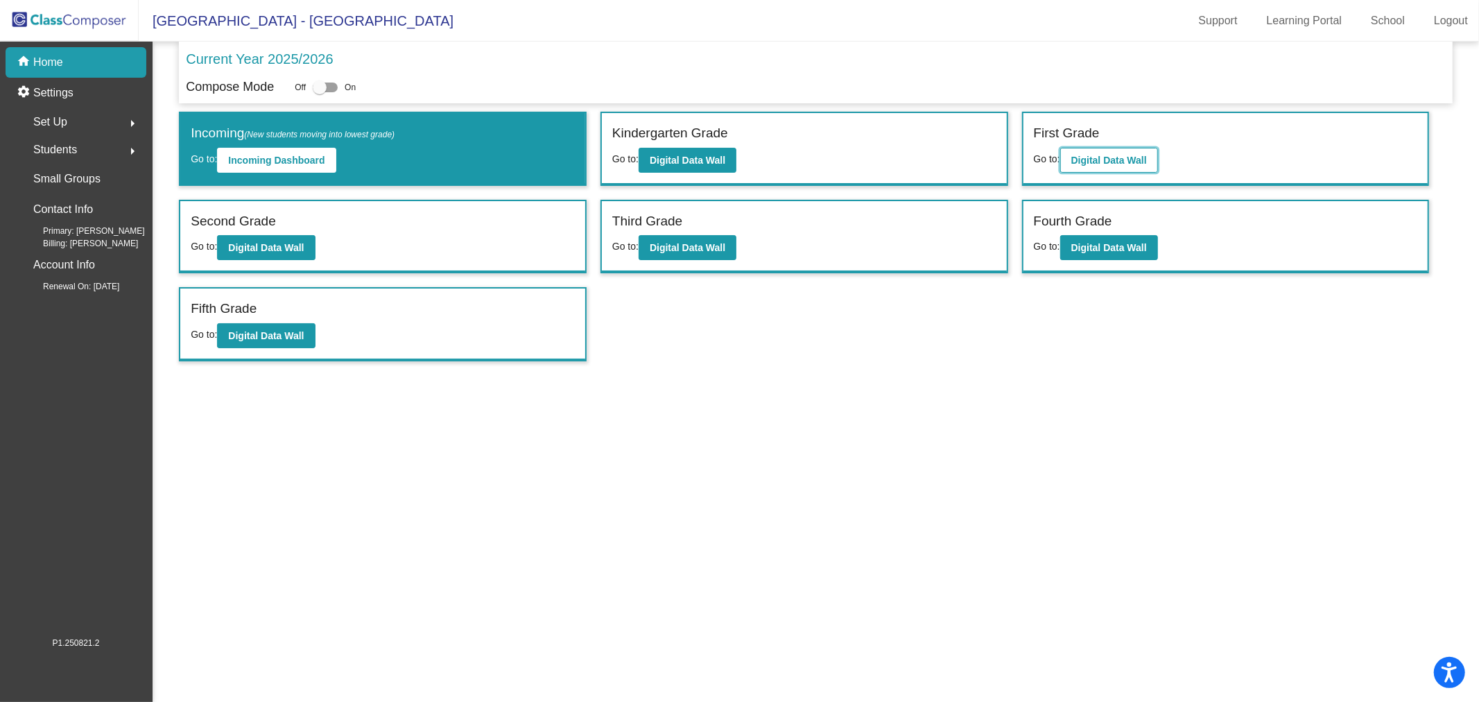
click at [1103, 150] on button "Digital Data Wall" at bounding box center [1109, 160] width 98 height 25
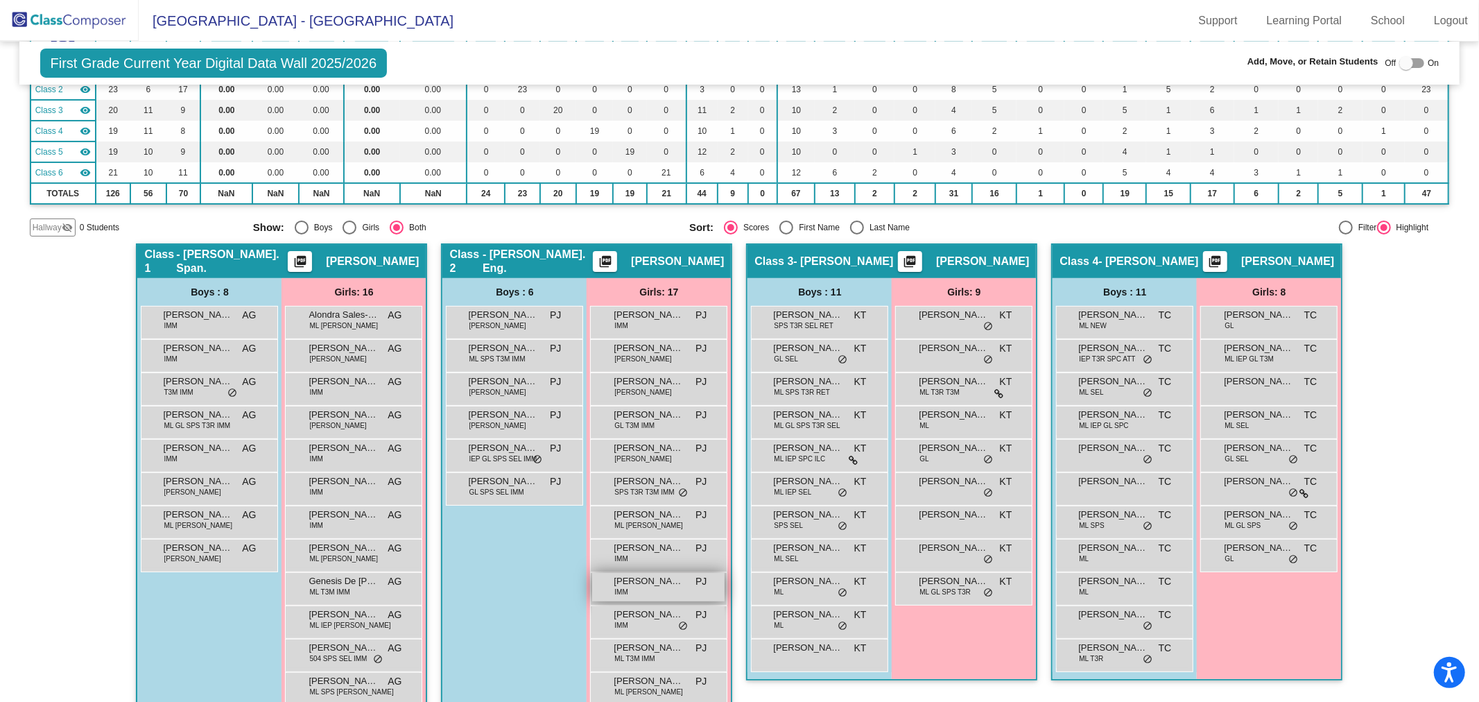
scroll to position [231, 0]
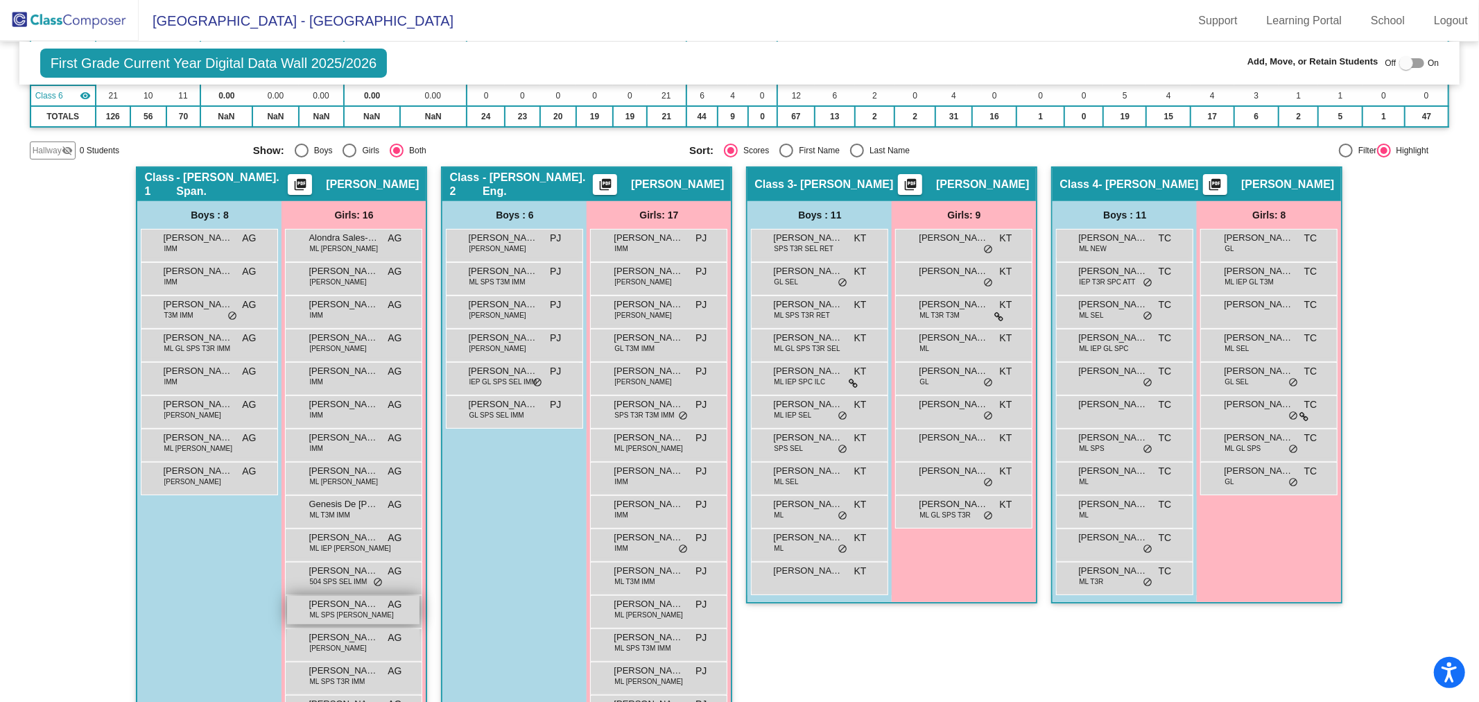
click at [349, 610] on span "ML SPS [PERSON_NAME]" at bounding box center [351, 615] width 84 height 10
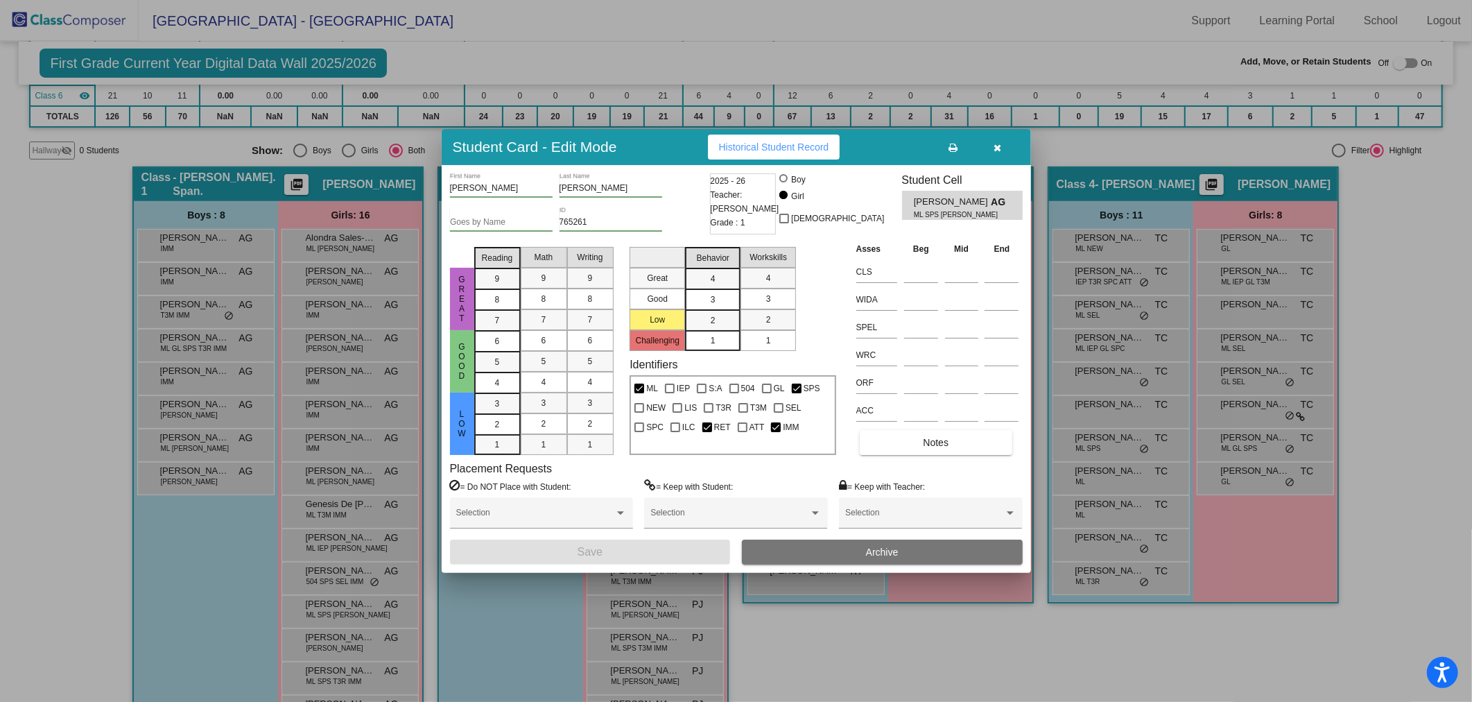
click at [840, 558] on button "Archive" at bounding box center [882, 551] width 281 height 25
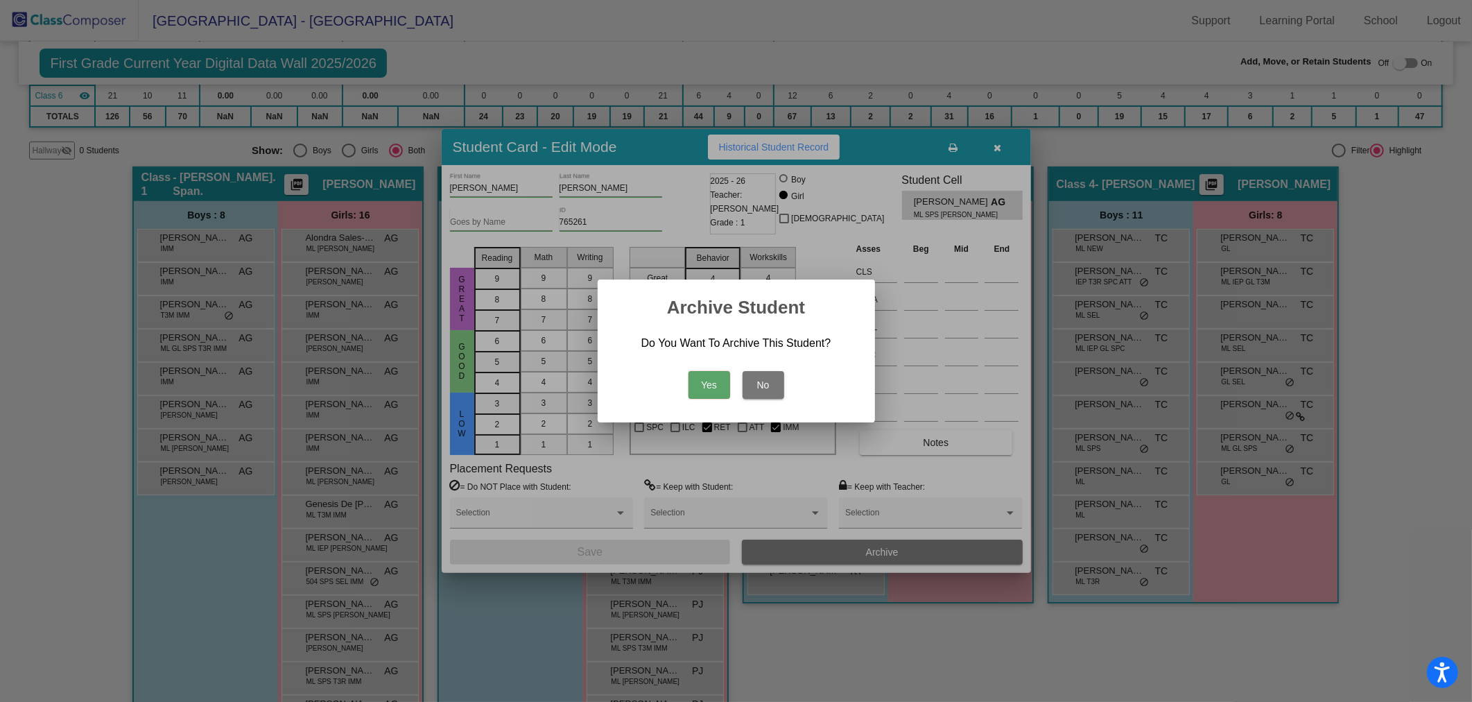
click at [711, 390] on button "Yes" at bounding box center [710, 385] width 42 height 28
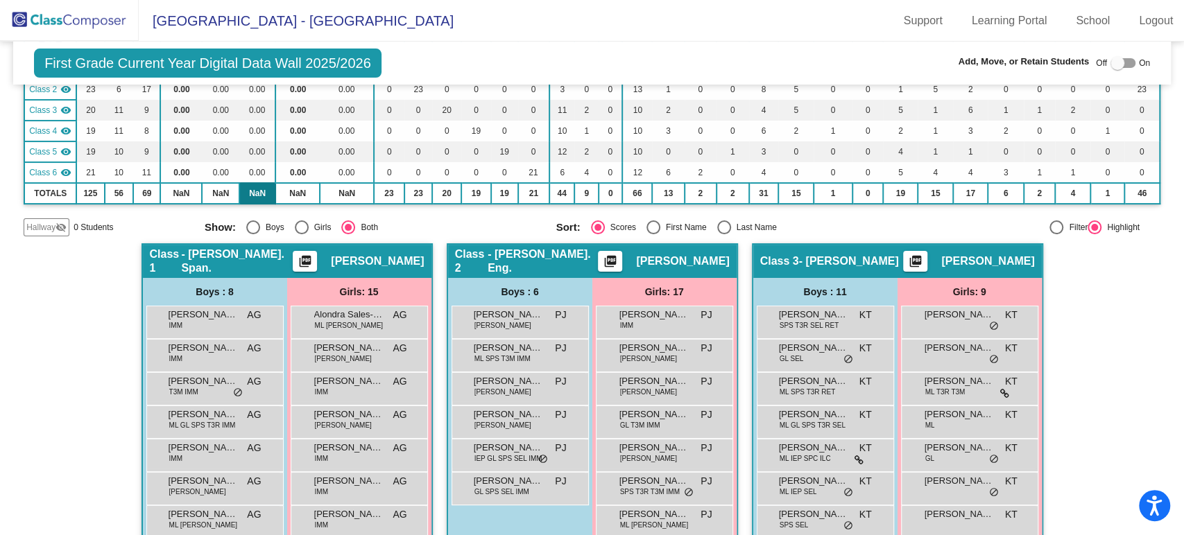
scroll to position [0, 0]
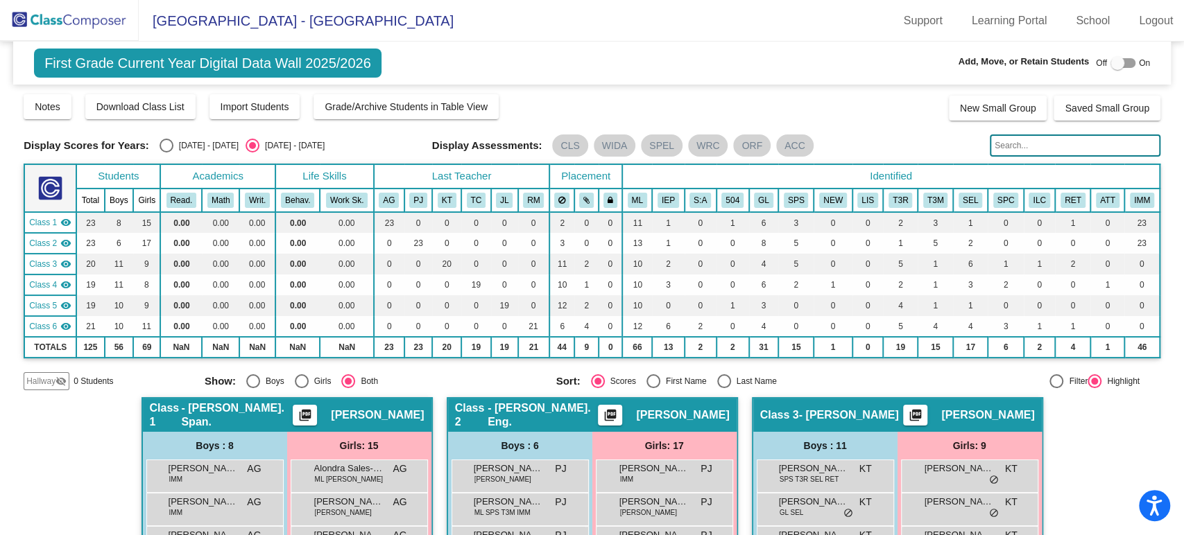
click at [74, 18] on img at bounding box center [69, 20] width 139 height 41
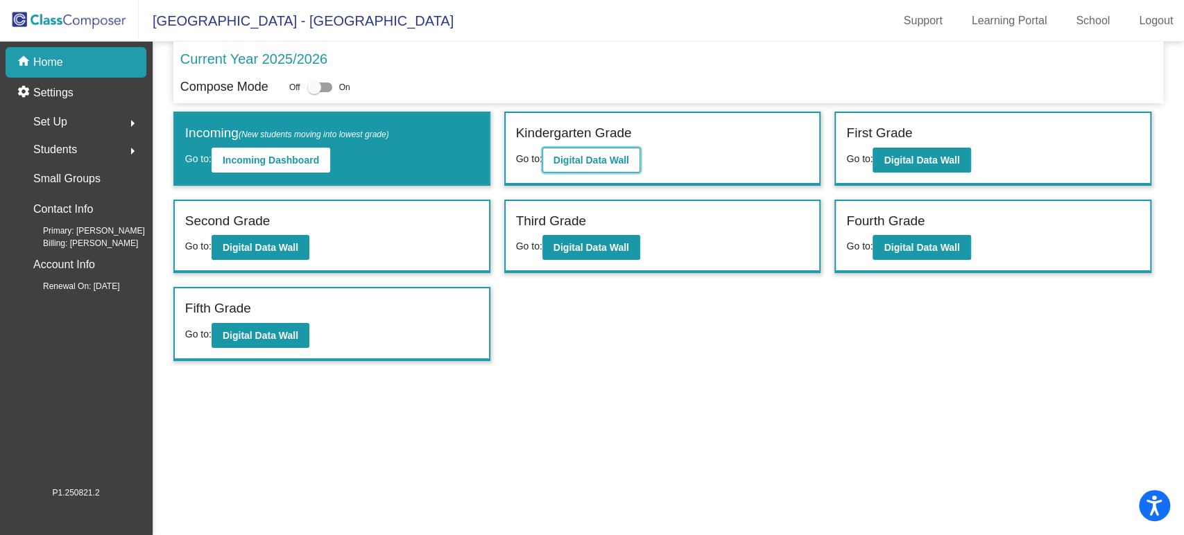
click at [571, 161] on b "Digital Data Wall" at bounding box center [591, 160] width 76 height 11
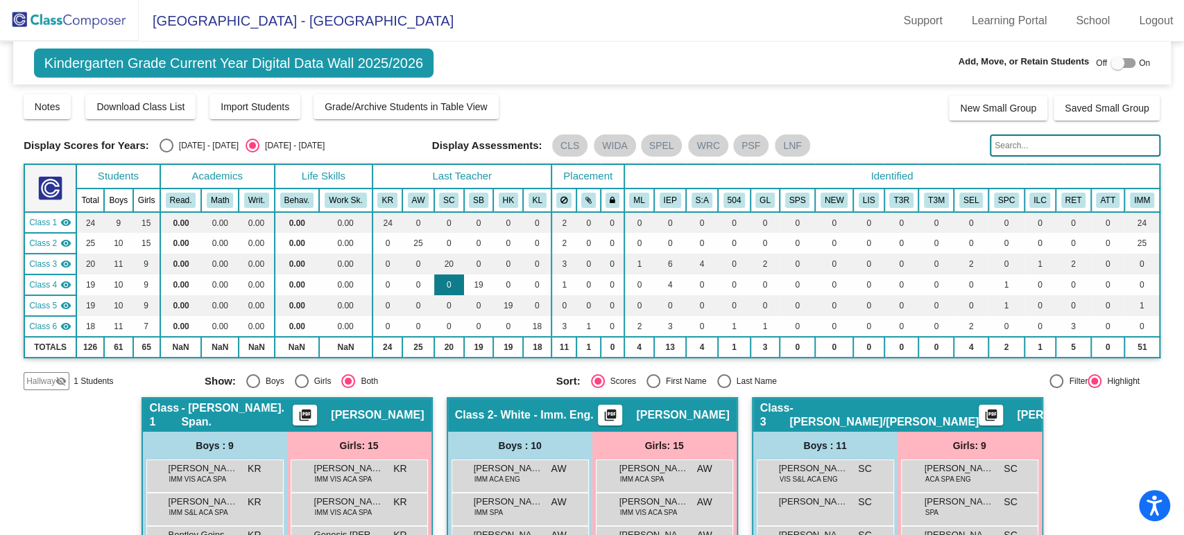
scroll to position [154, 0]
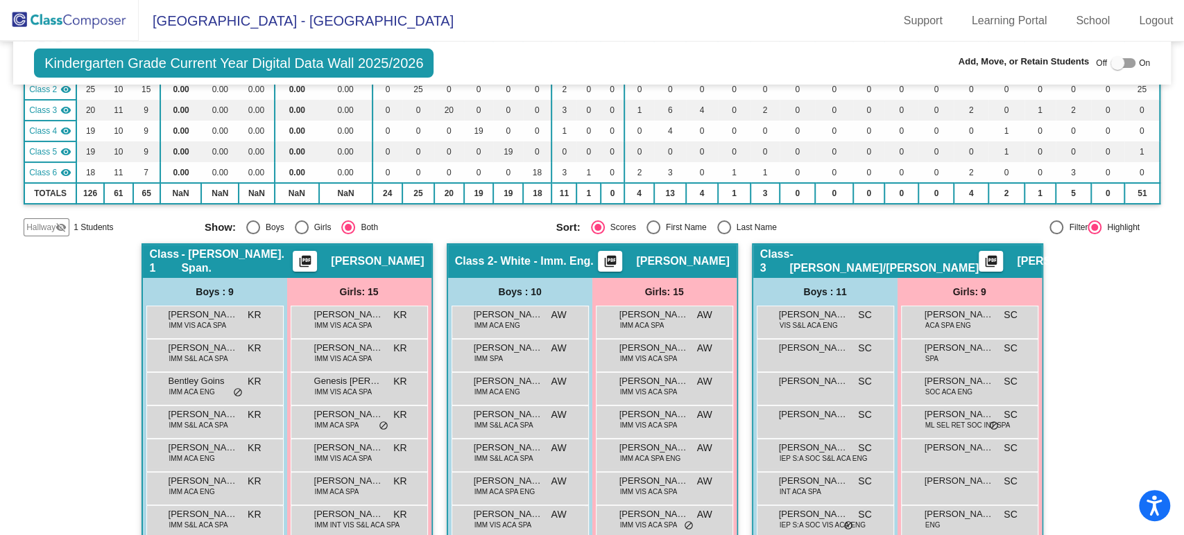
click at [52, 228] on span "Hallway" at bounding box center [40, 227] width 29 height 12
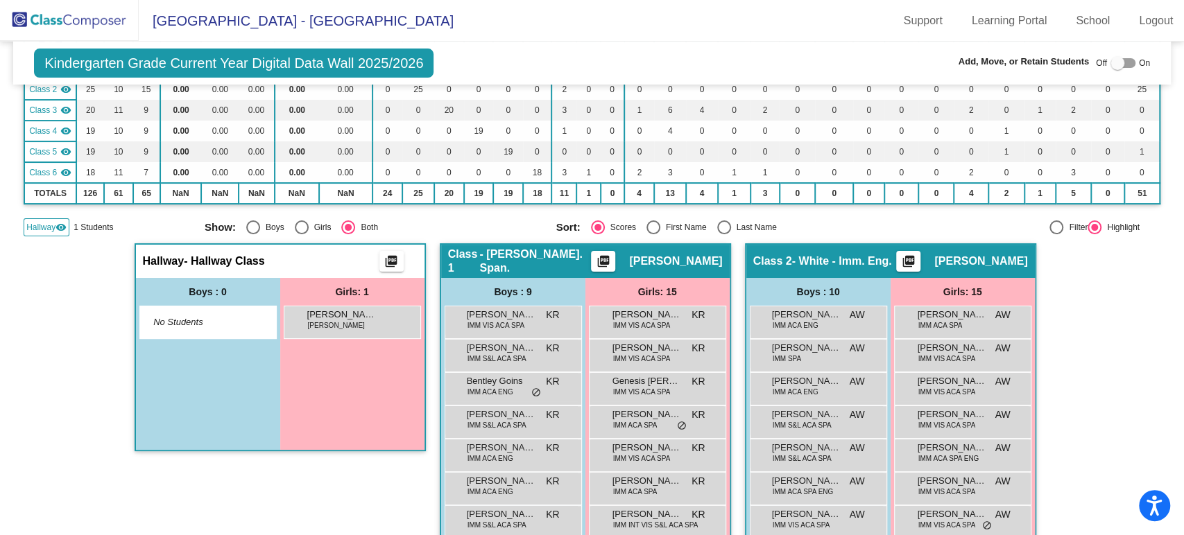
click at [1110, 65] on div at bounding box center [1117, 63] width 14 height 14
checkbox input "true"
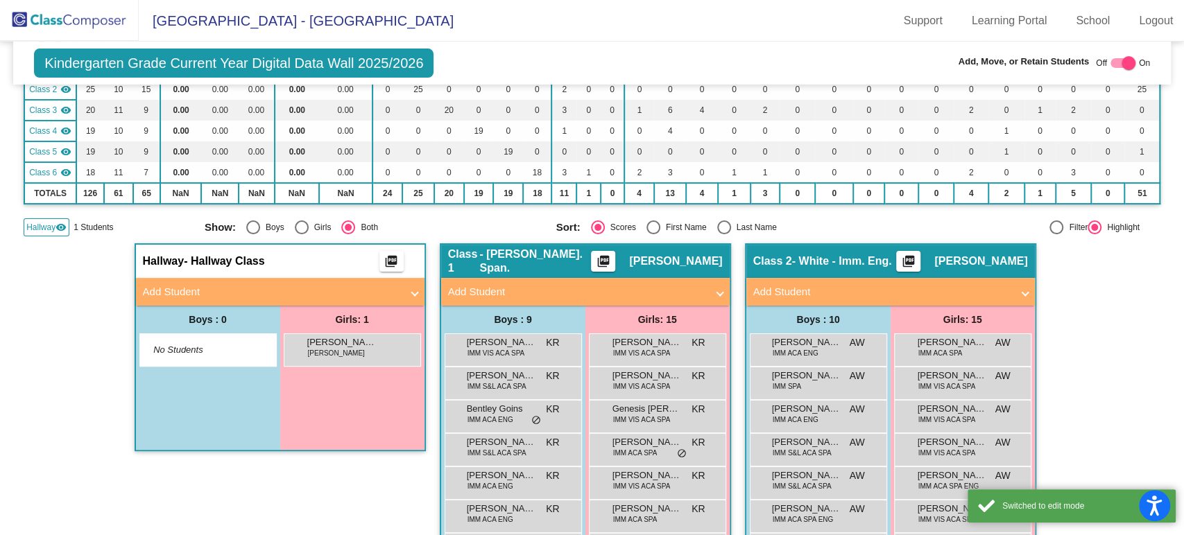
click at [320, 288] on mat-panel-title "Add Student" at bounding box center [272, 292] width 258 height 16
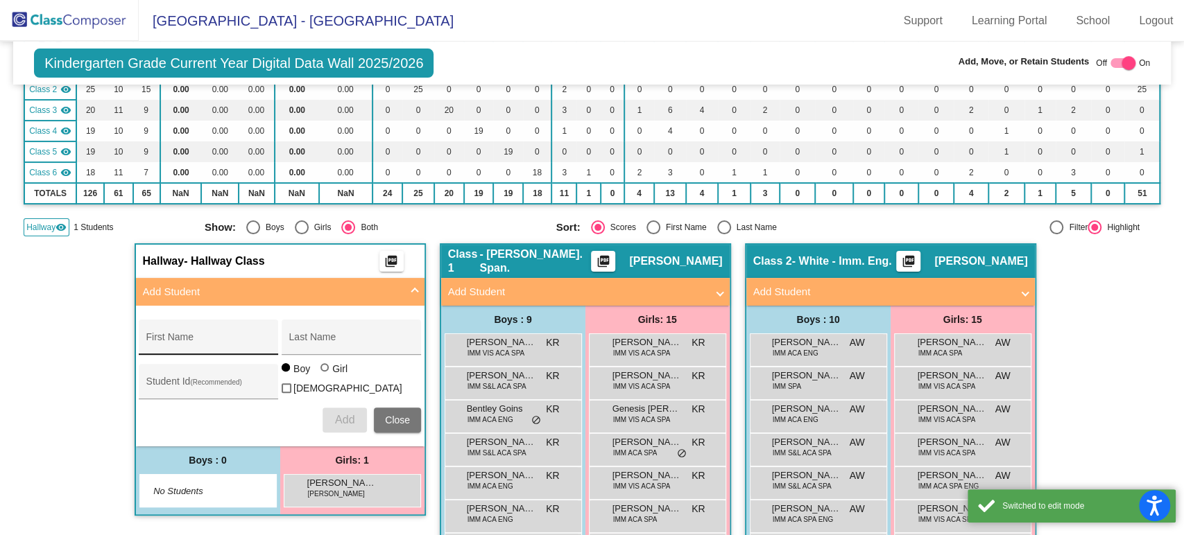
click at [209, 335] on div "First Name" at bounding box center [208, 341] width 125 height 28
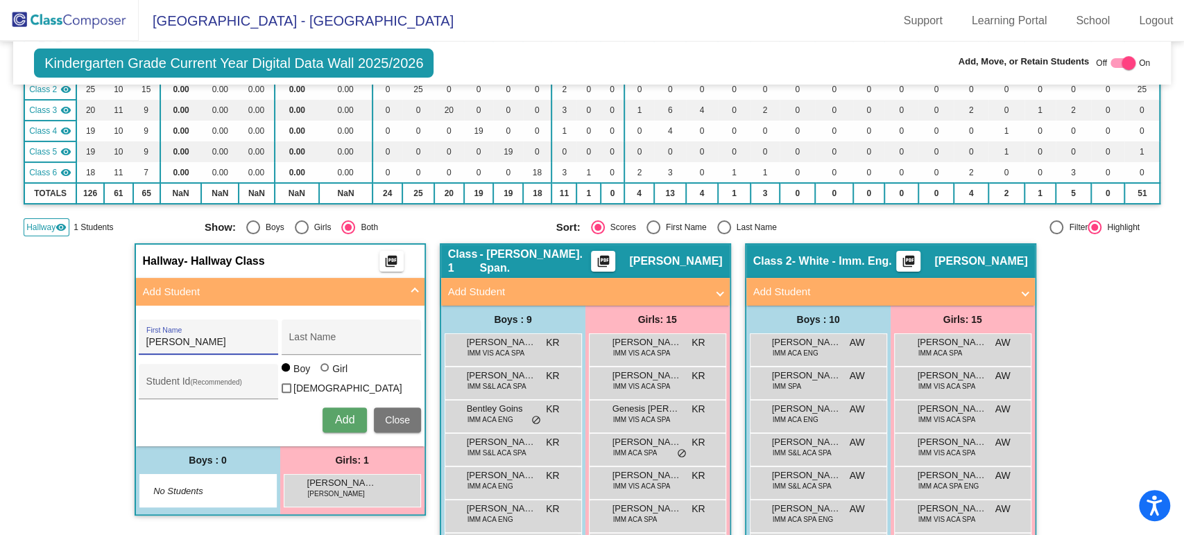
type input "Liliana"
type input "Martin Velasquez"
type input "860789"
click at [331, 376] on div "Girl" at bounding box center [339, 369] width 16 height 14
click at [326, 375] on input "Girl" at bounding box center [325, 374] width 1 height 1
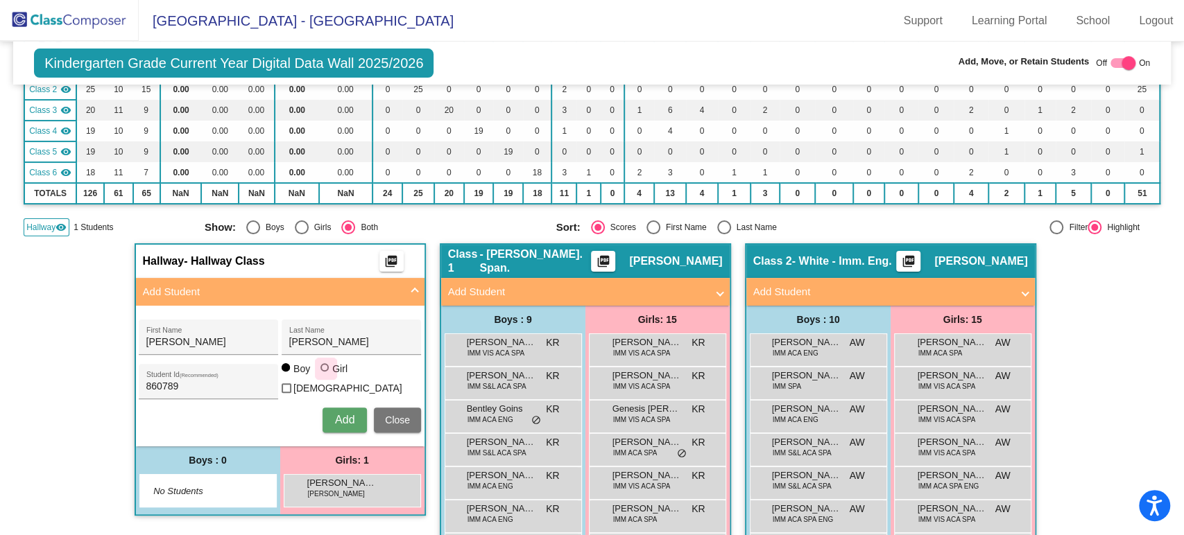
radio input "true"
click at [345, 414] on span "Add" at bounding box center [344, 420] width 19 height 12
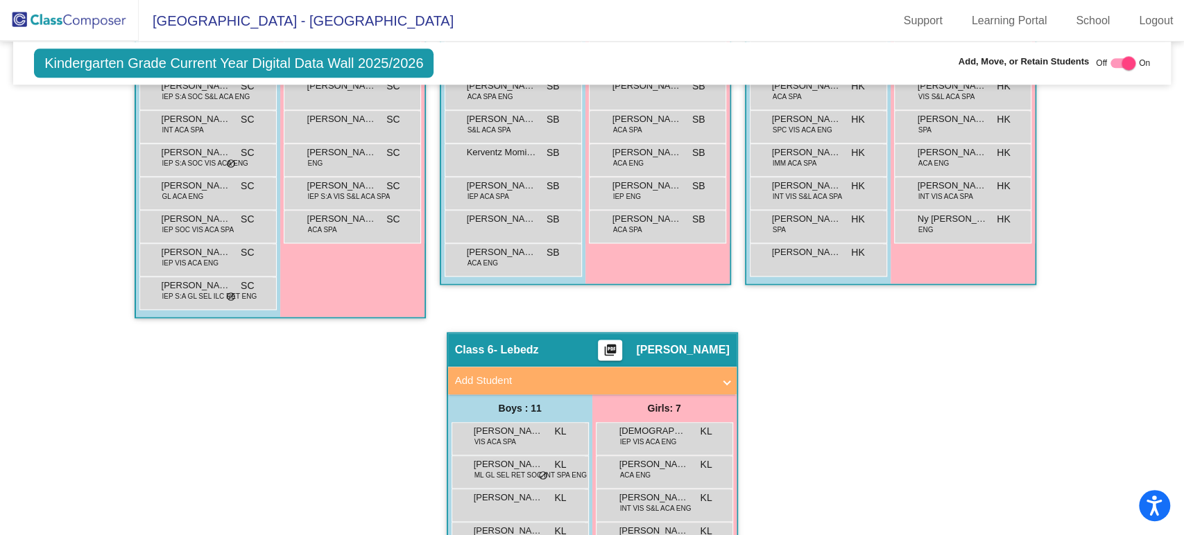
scroll to position [1232, 0]
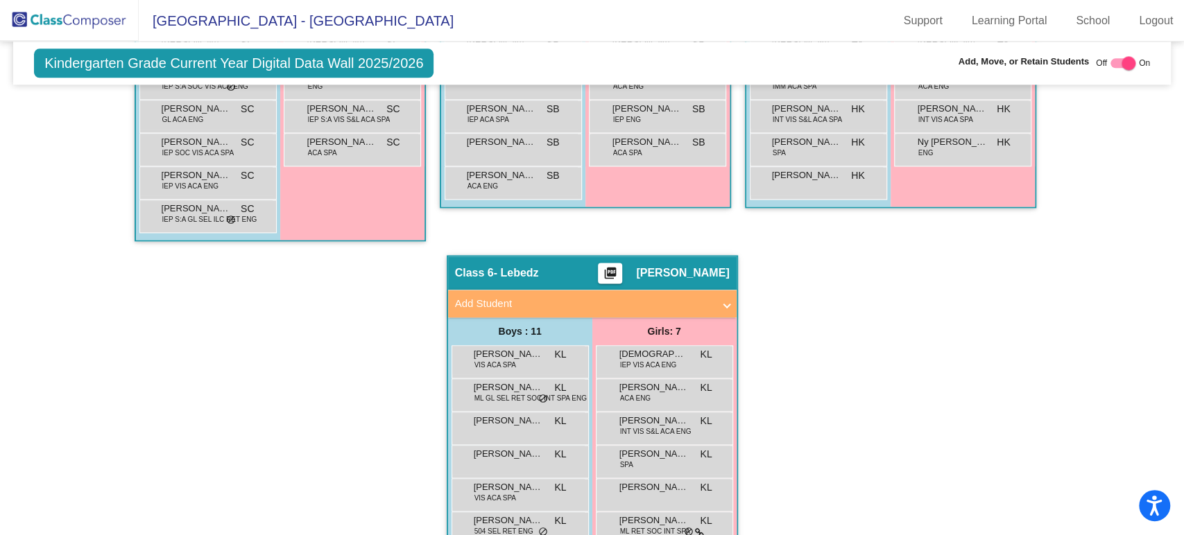
click at [712, 300] on span "Add Student" at bounding box center [589, 304] width 269 height 16
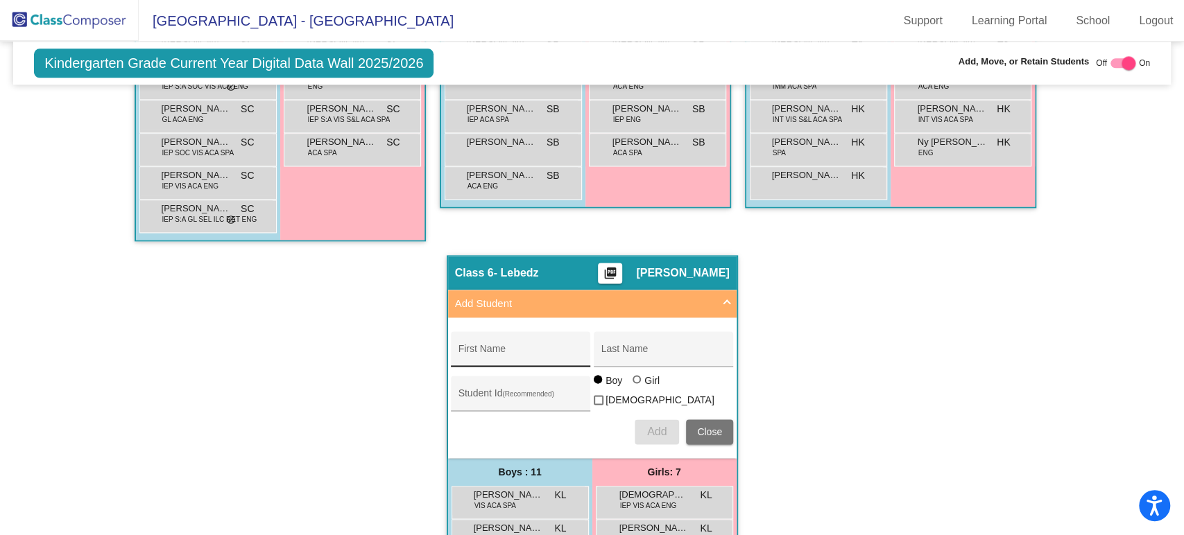
click at [499, 342] on div "First Name" at bounding box center [520, 353] width 125 height 28
type input "Genesis"
click at [618, 349] on input "Last Name" at bounding box center [663, 354] width 125 height 11
type input "Velasquez Velasquez"
type input "510942"
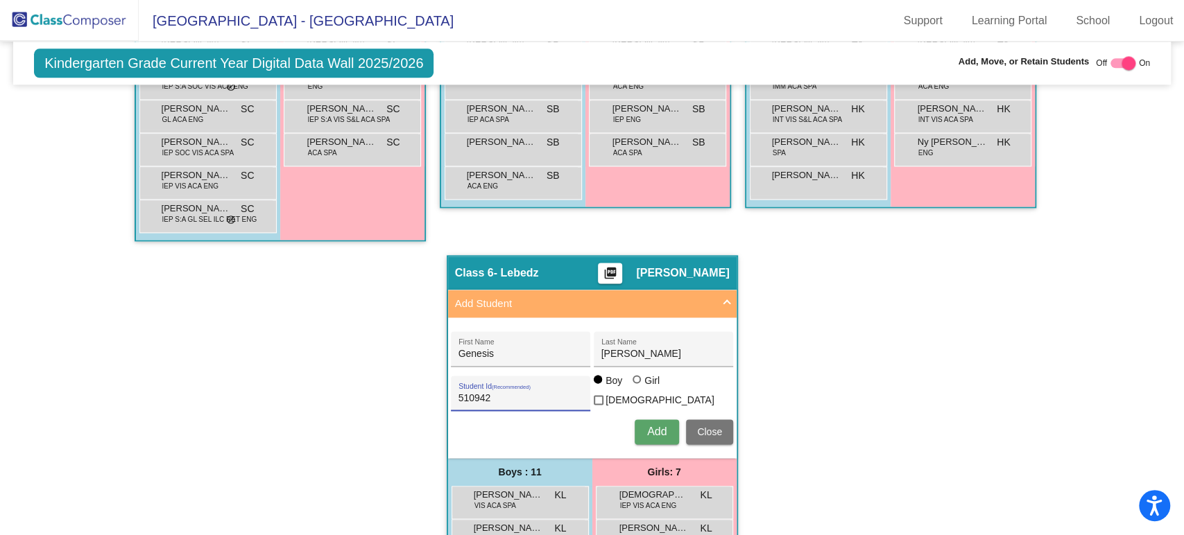
click at [645, 384] on div "Girl" at bounding box center [652, 381] width 16 height 14
click at [638, 386] on input "Girl" at bounding box center [637, 386] width 1 height 1
radio input "true"
click at [655, 426] on span "Add" at bounding box center [656, 432] width 19 height 12
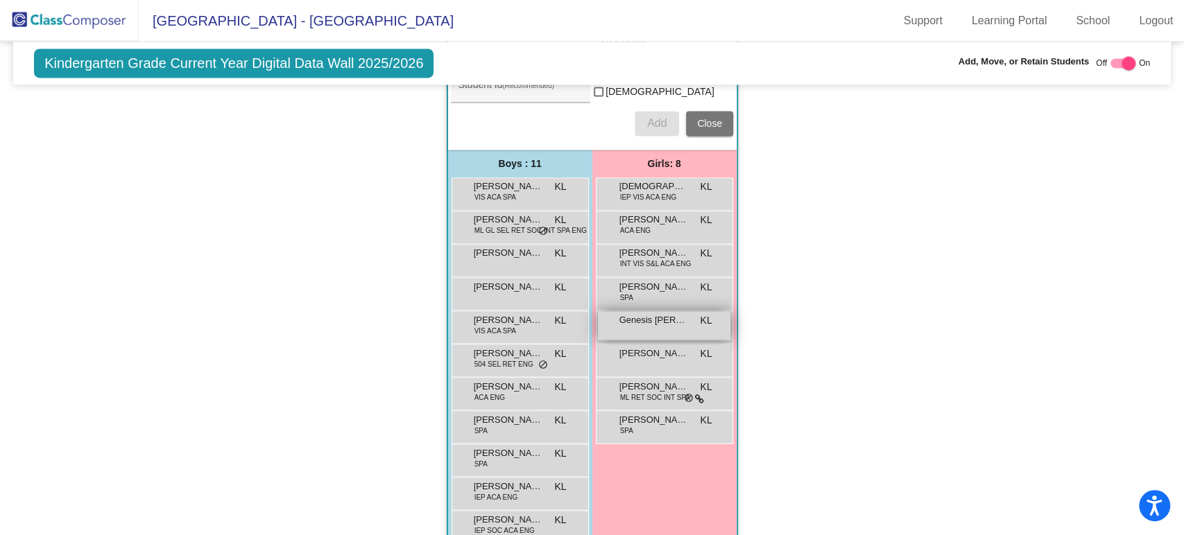
scroll to position [1078, 0]
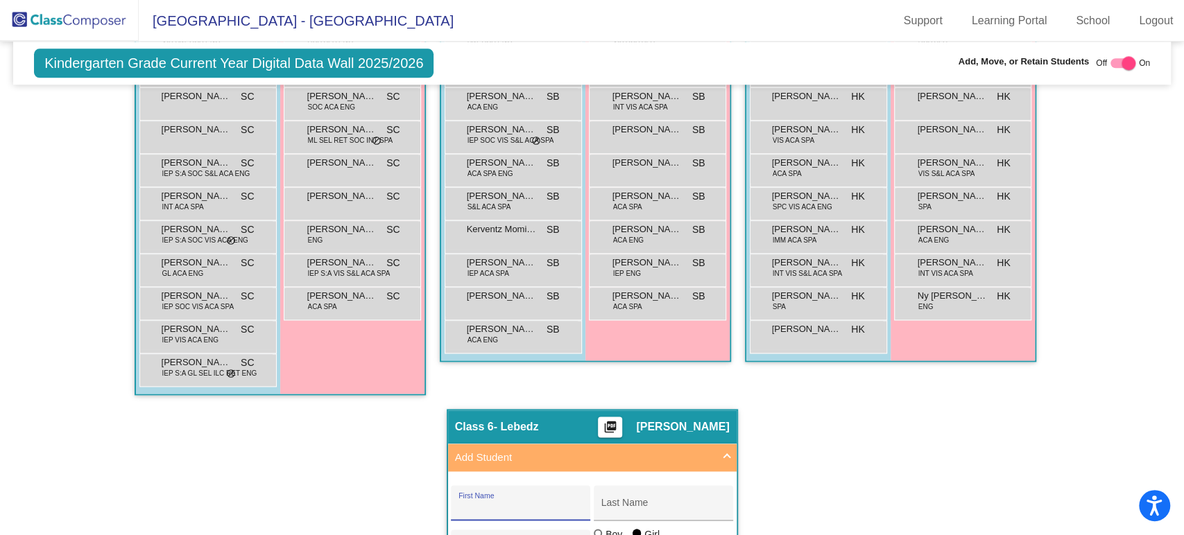
click at [689, 456] on mat-panel-title "Add Student" at bounding box center [584, 458] width 258 height 16
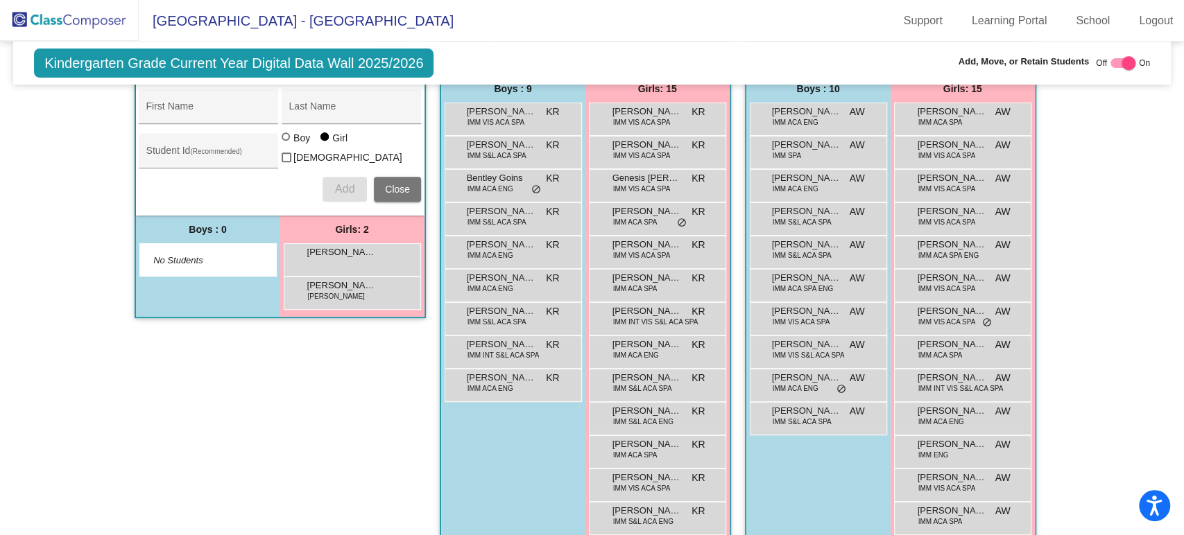
scroll to position [231, 0]
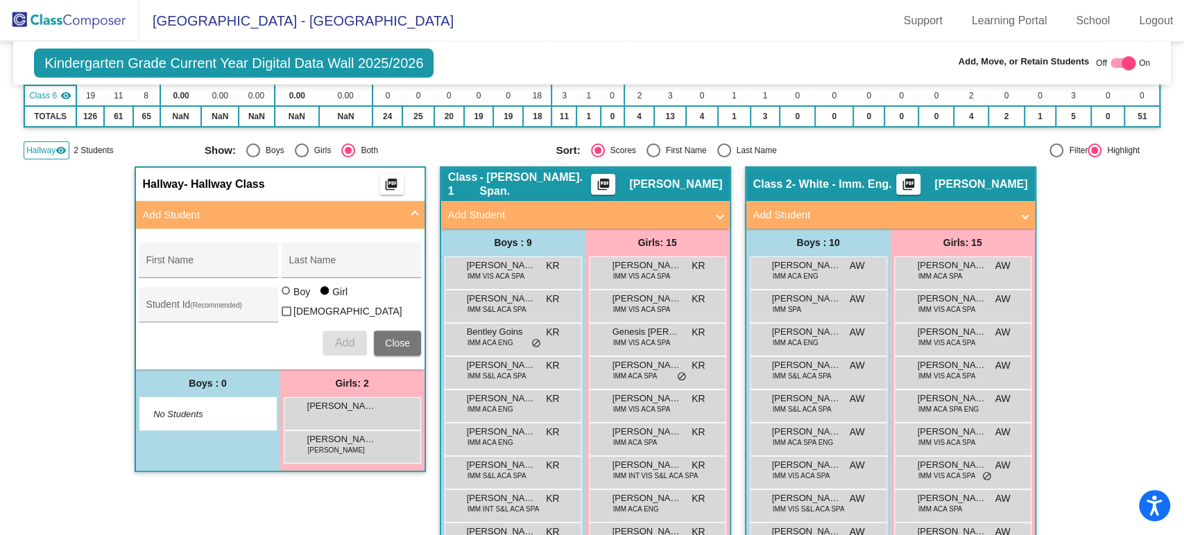
click at [69, 12] on img at bounding box center [69, 20] width 139 height 41
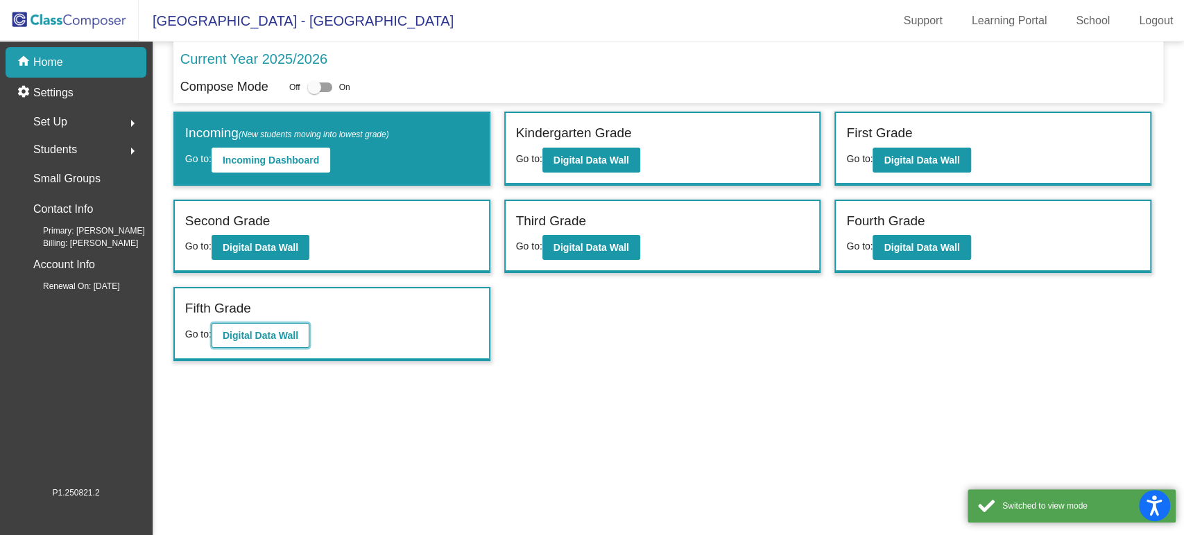
click at [291, 337] on b "Digital Data Wall" at bounding box center [261, 335] width 76 height 11
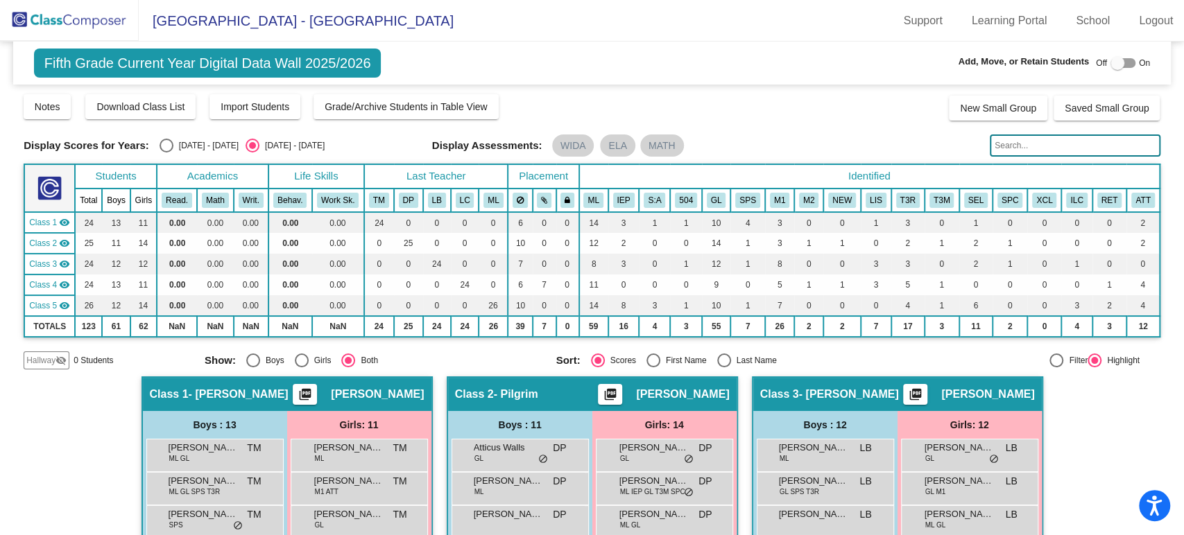
click at [47, 358] on span "Hallway" at bounding box center [40, 360] width 29 height 12
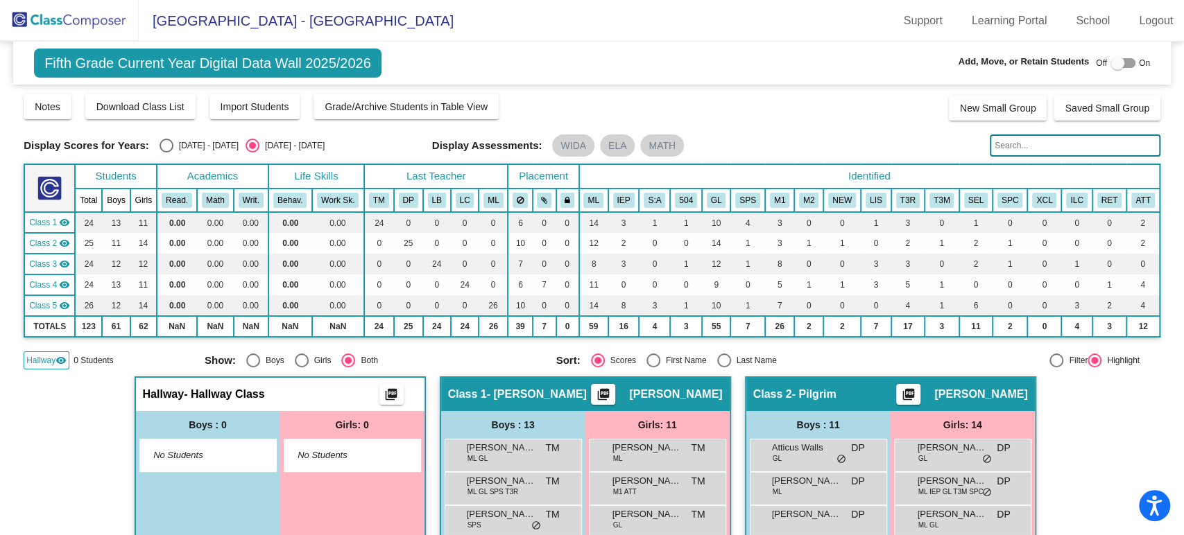
click at [1110, 66] on div at bounding box center [1117, 63] width 14 height 14
checkbox input "true"
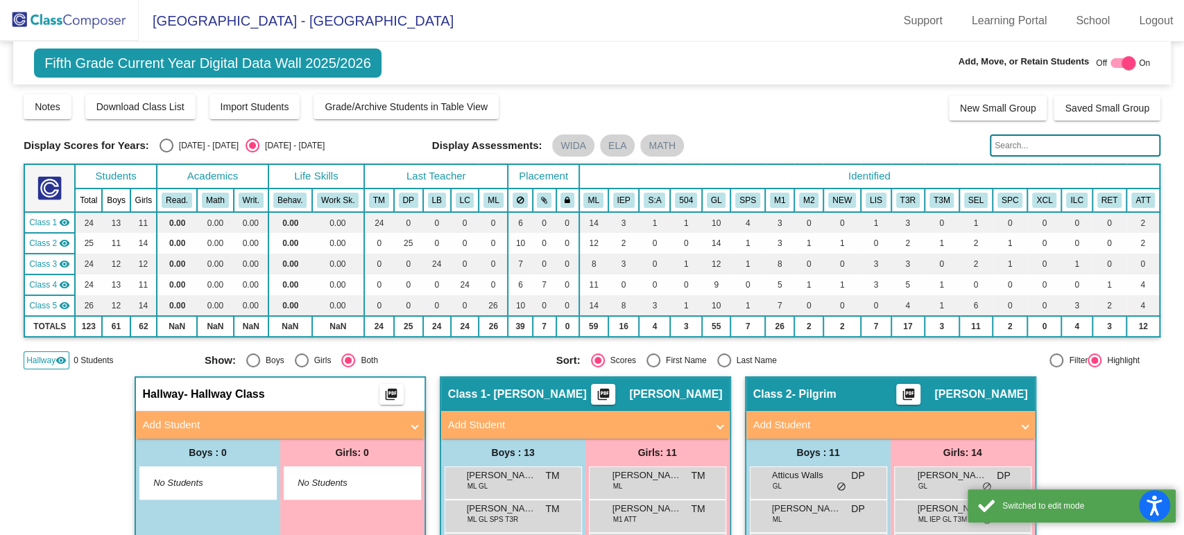
scroll to position [154, 0]
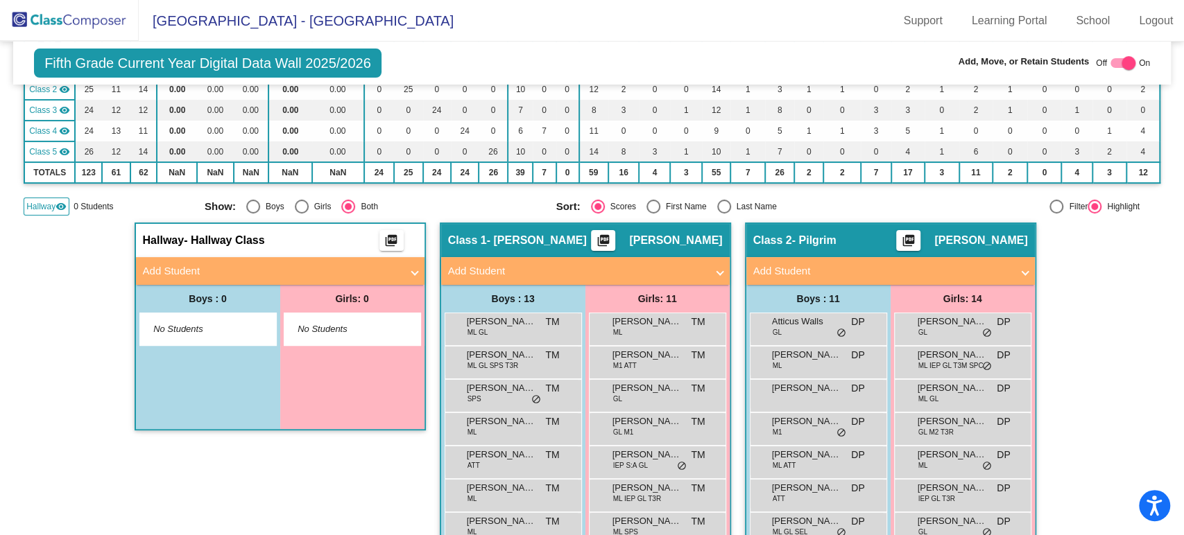
click at [356, 260] on mat-expansion-panel-header "Add Student" at bounding box center [280, 271] width 288 height 28
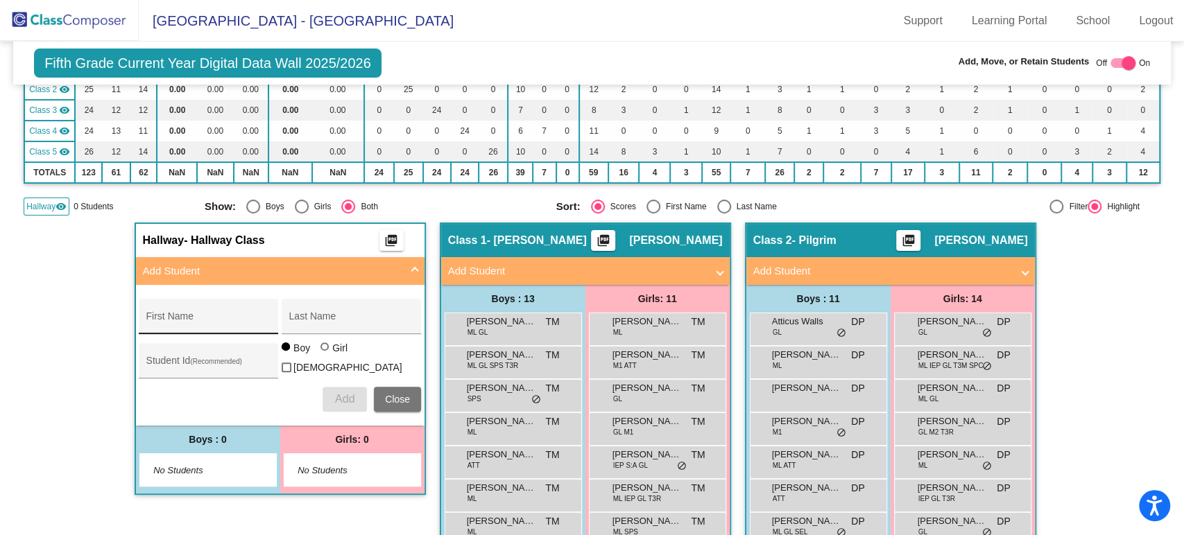
click at [236, 322] on input "First Name" at bounding box center [208, 321] width 125 height 11
type input "Sameu"
type input "l"
click at [236, 322] on input "Sameu" at bounding box center [208, 321] width 125 height 11
type input "Samuel"
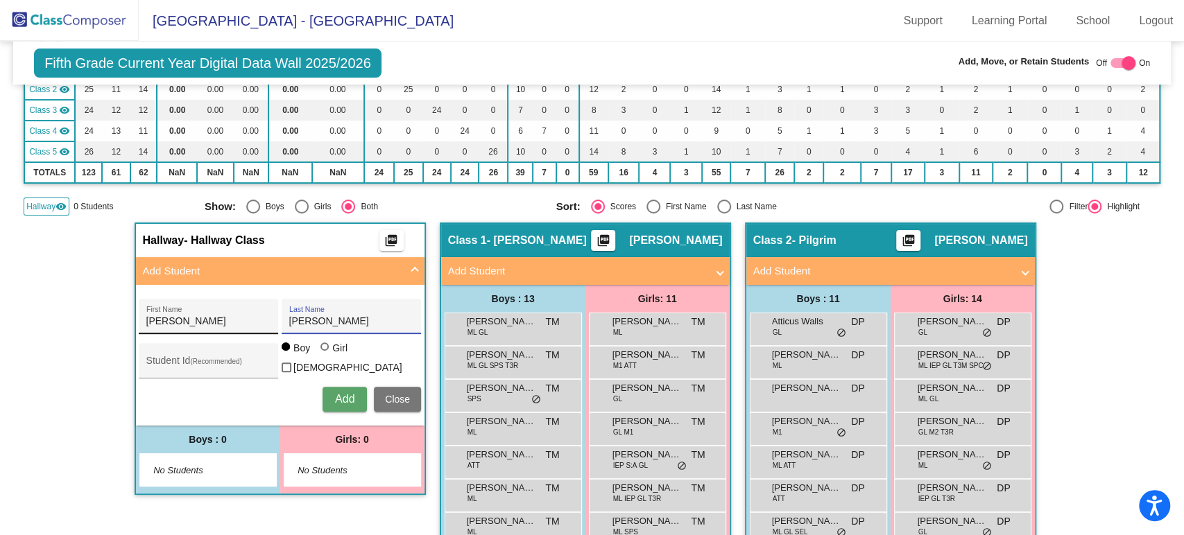
type input "Joseph"
type input "674565"
click at [339, 399] on span "Add" at bounding box center [344, 399] width 19 height 12
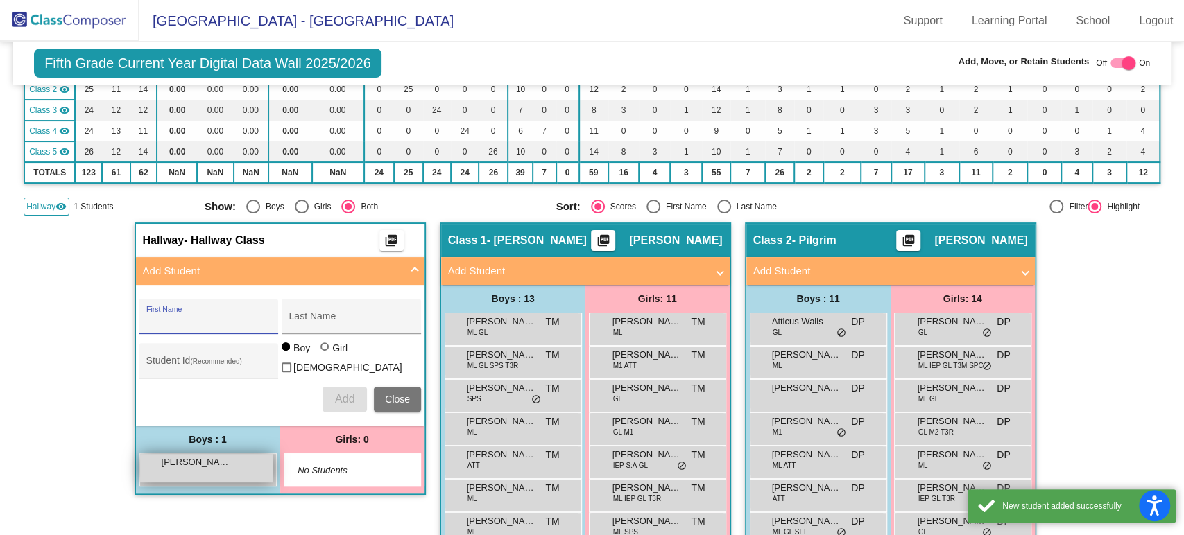
click at [205, 475] on div "Samuel Joseph lock do_not_disturb_alt" at bounding box center [206, 468] width 132 height 28
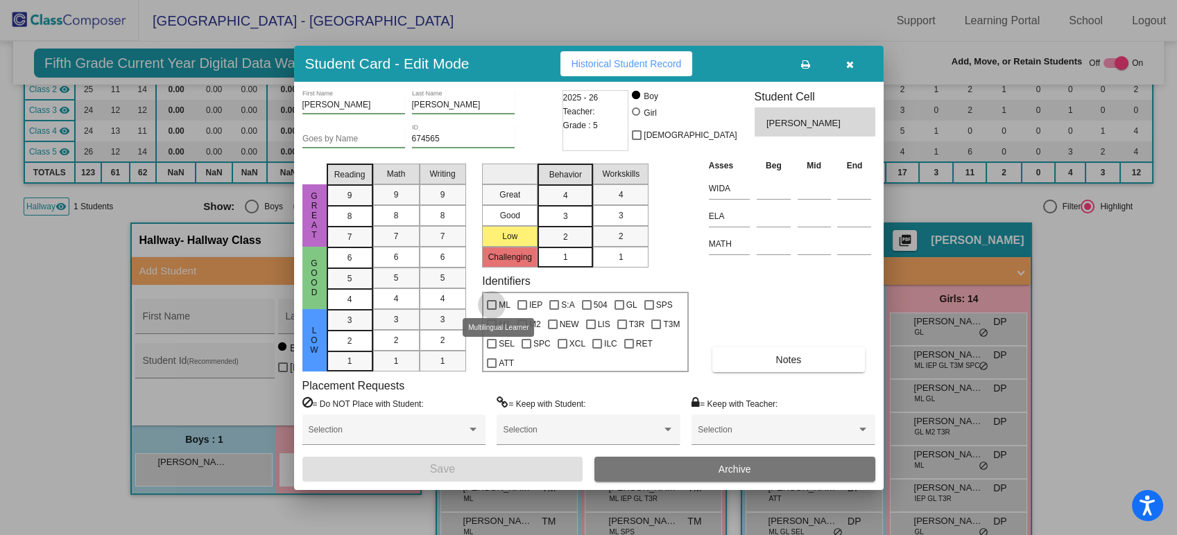
click at [505, 304] on span "ML" at bounding box center [505, 305] width 12 height 17
click at [492, 310] on input "ML" at bounding box center [491, 310] width 1 height 1
checkbox input "true"
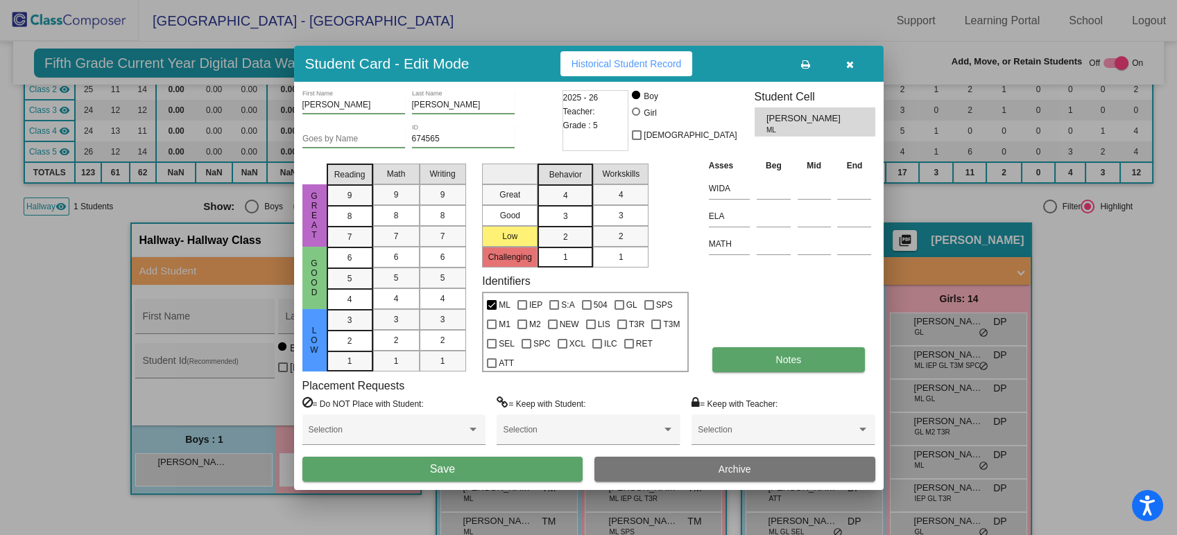
click at [767, 352] on button "Notes" at bounding box center [788, 359] width 153 height 25
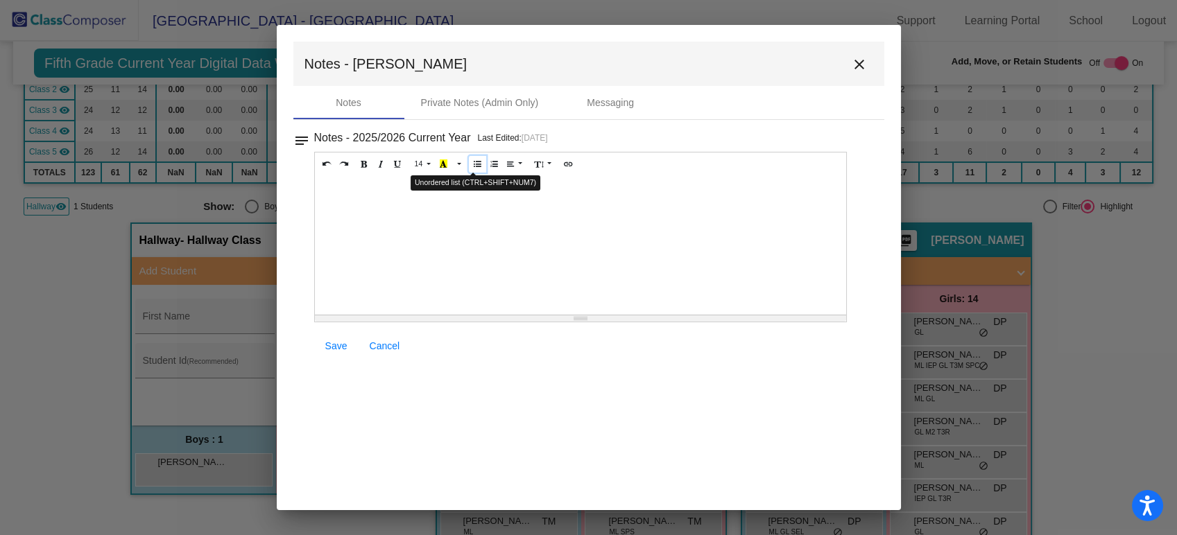
click at [474, 164] on icon "Unordered list (CTRL+SHIFT+NUM7)" at bounding box center [478, 163] width 8 height 8
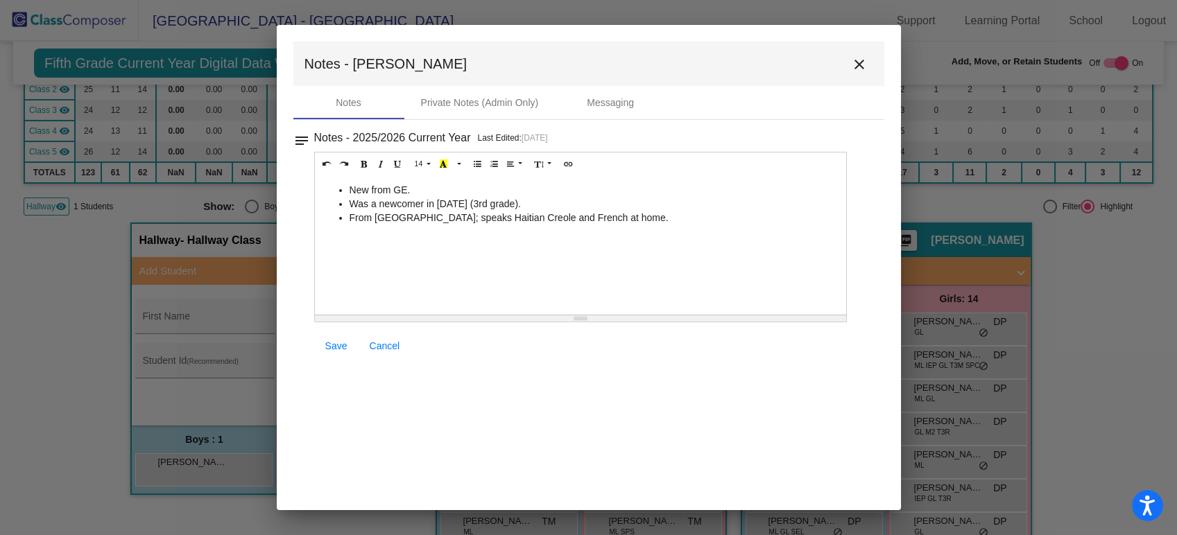
click at [332, 354] on link "Save" at bounding box center [336, 346] width 44 height 25
click at [867, 65] on button "close" at bounding box center [859, 64] width 28 height 28
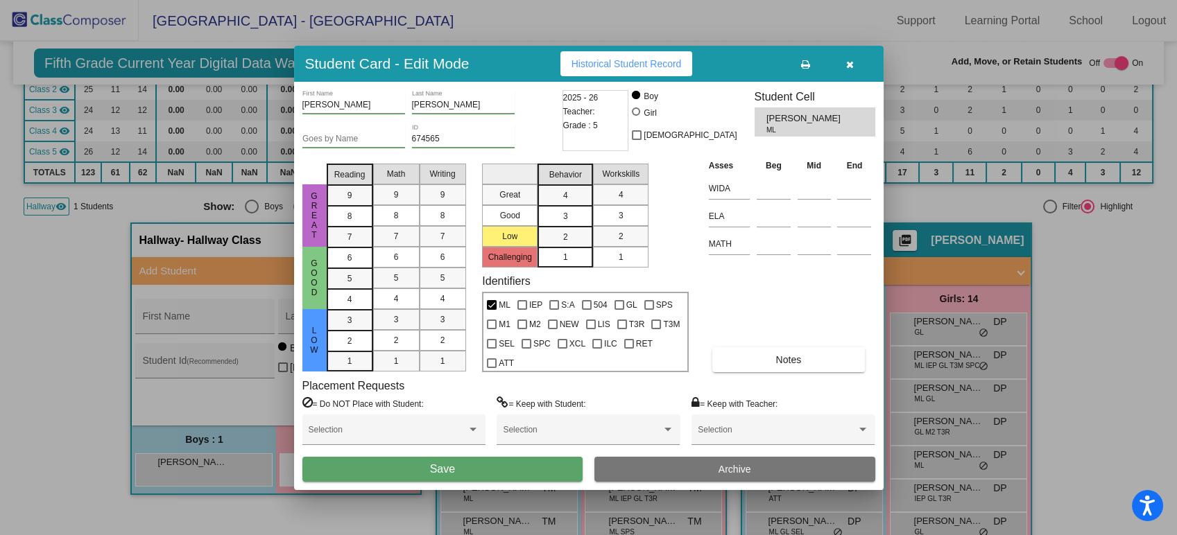
click at [520, 458] on button "Save" at bounding box center [442, 469] width 281 height 25
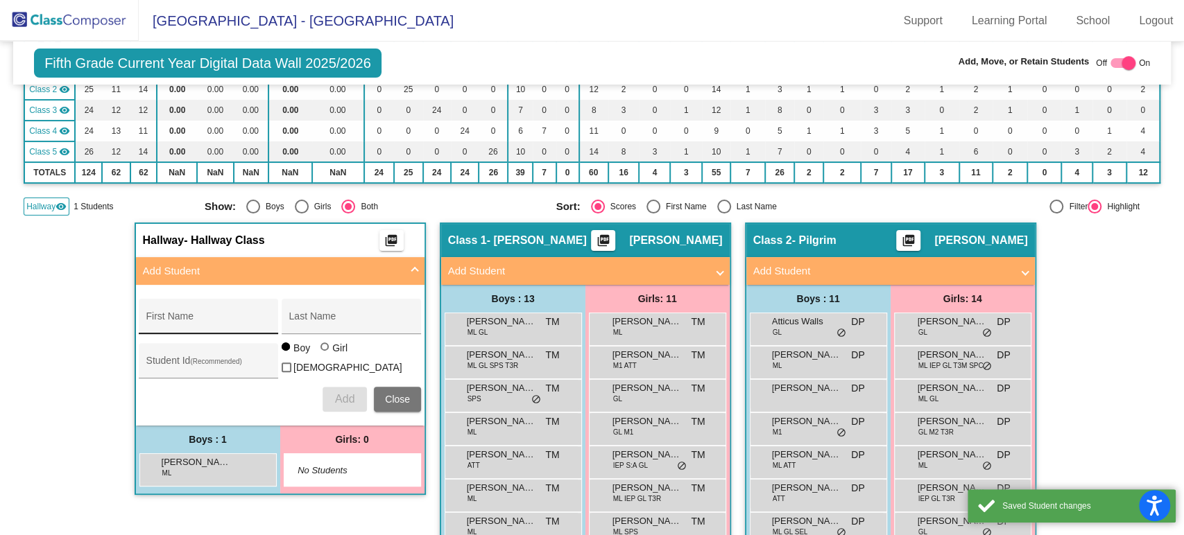
click at [233, 315] on div "First Name" at bounding box center [208, 320] width 125 height 28
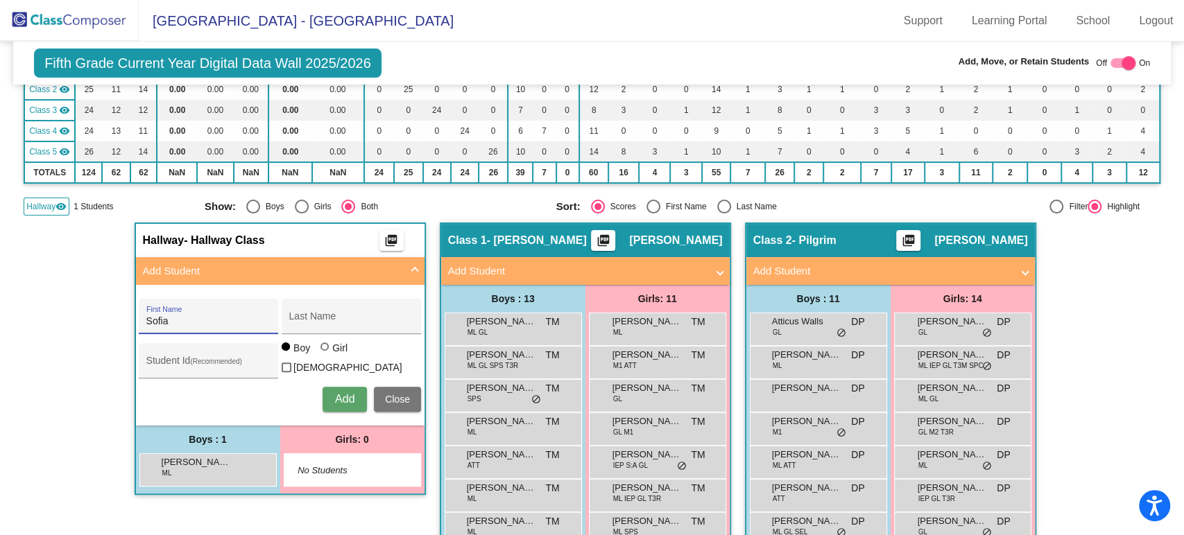
type input "Sofia"
type input "Lopez Lopez"
type input "707090"
click at [333, 355] on div "Girl" at bounding box center [339, 348] width 16 height 14
click at [326, 354] on input "Girl" at bounding box center [325, 354] width 1 height 1
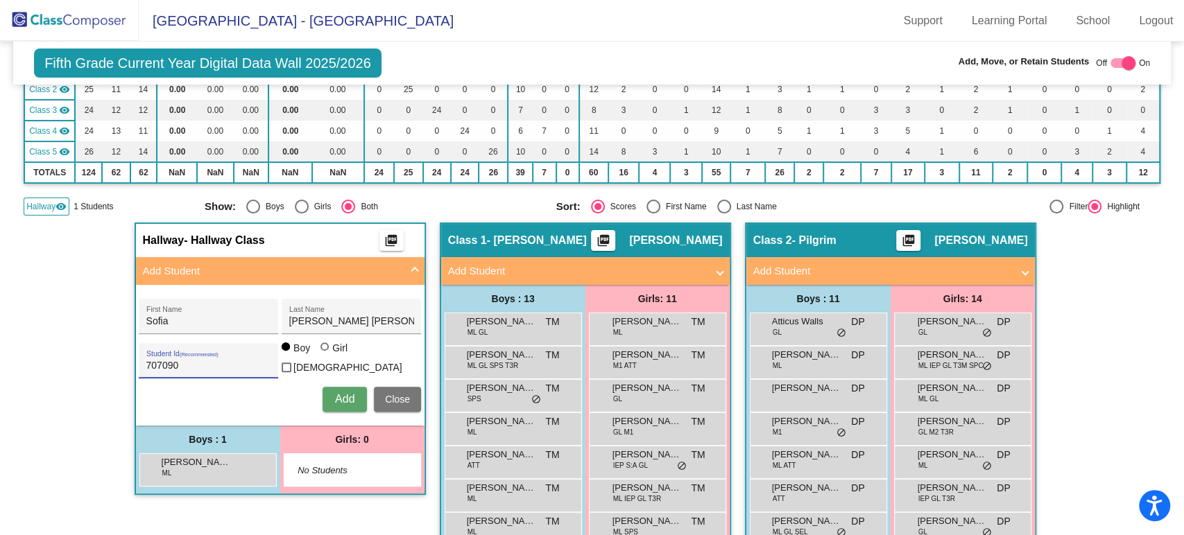
radio input "true"
click at [347, 387] on button "Add" at bounding box center [344, 399] width 44 height 25
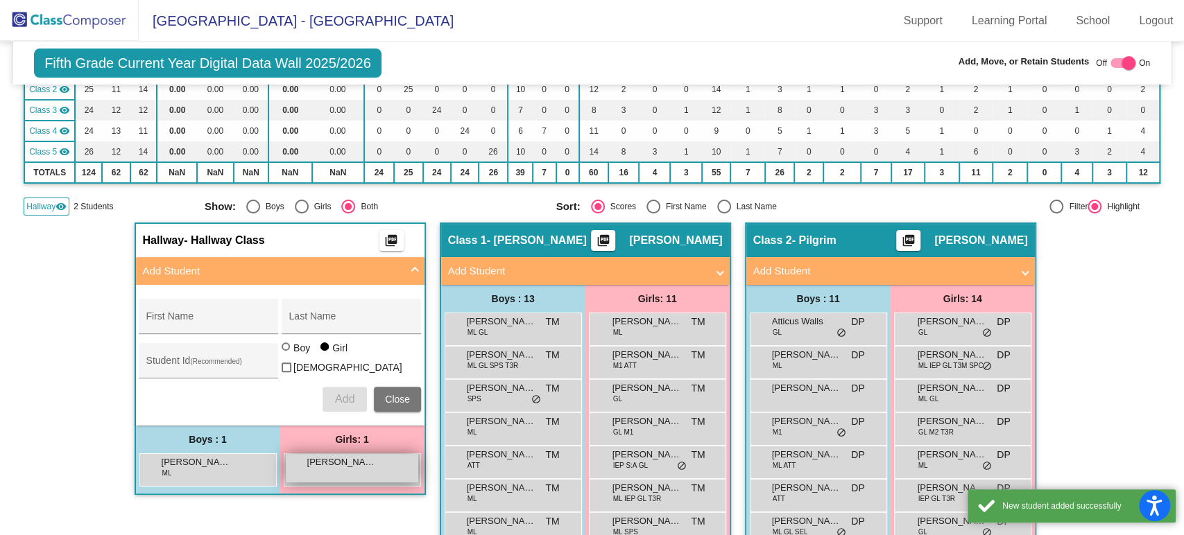
click at [350, 459] on span "Sofia Lopez Lopez" at bounding box center [341, 463] width 69 height 14
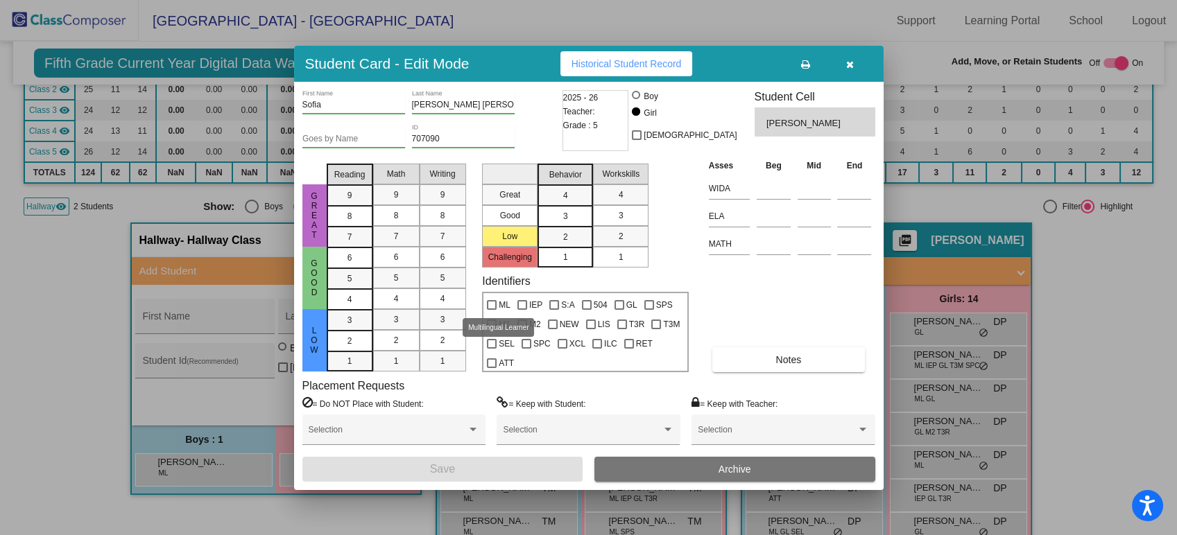
click at [501, 304] on span "ML" at bounding box center [505, 305] width 12 height 17
click at [492, 310] on input "ML" at bounding box center [491, 310] width 1 height 1
checkbox input "true"
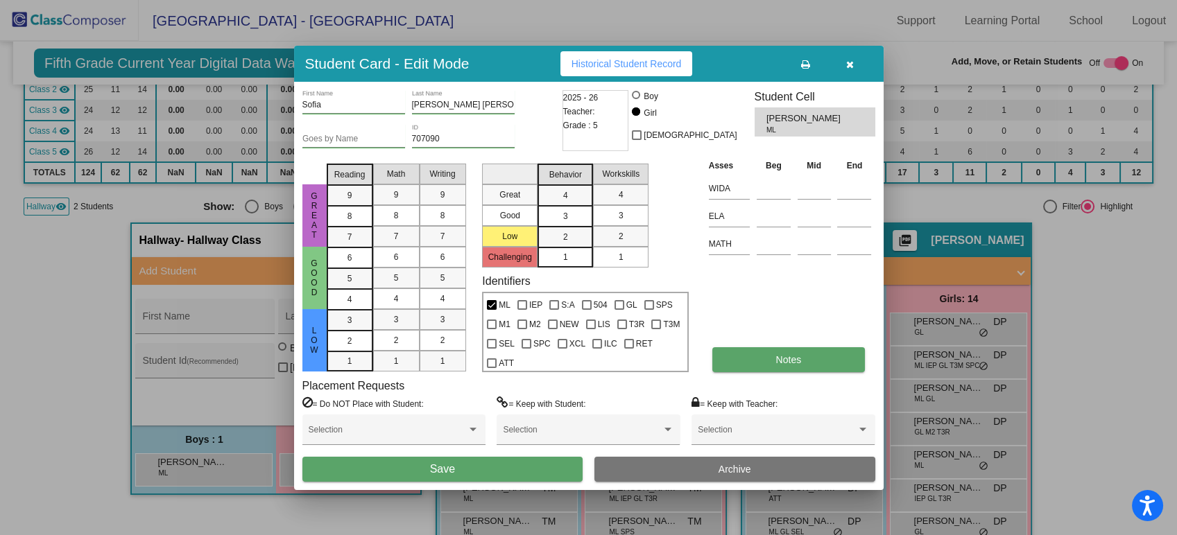
click at [796, 356] on span "Notes" at bounding box center [789, 359] width 26 height 11
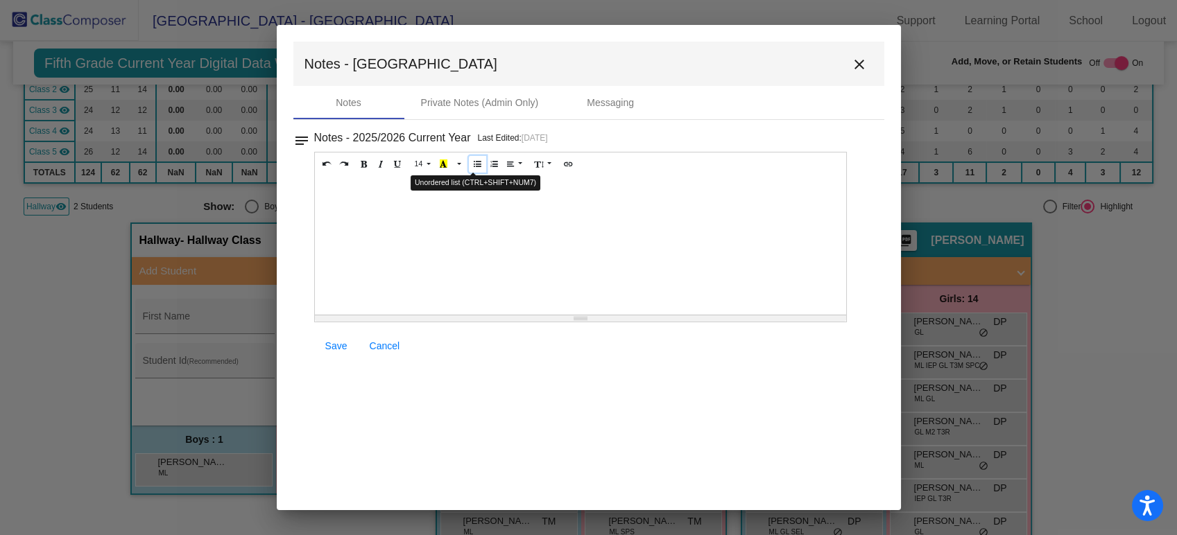
click at [474, 168] on icon "Unordered list (CTRL+SHIFT+NUM7)" at bounding box center [478, 163] width 8 height 8
click at [470, 199] on li "Was a newcomer" at bounding box center [594, 204] width 490 height 14
click at [343, 346] on span "Save" at bounding box center [336, 345] width 22 height 11
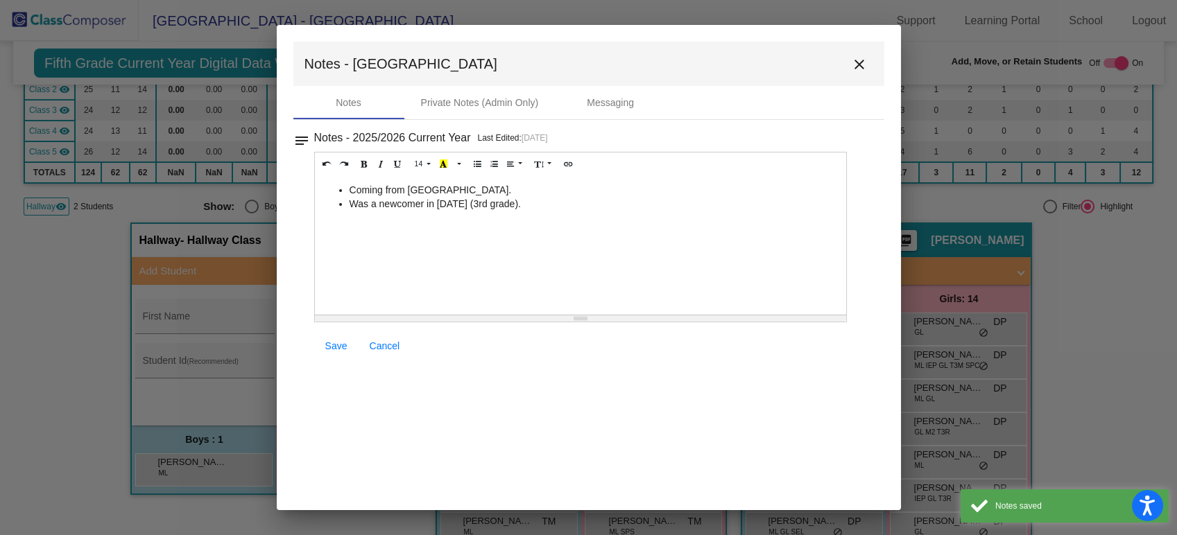
click at [858, 64] on mat-icon "close" at bounding box center [859, 64] width 17 height 17
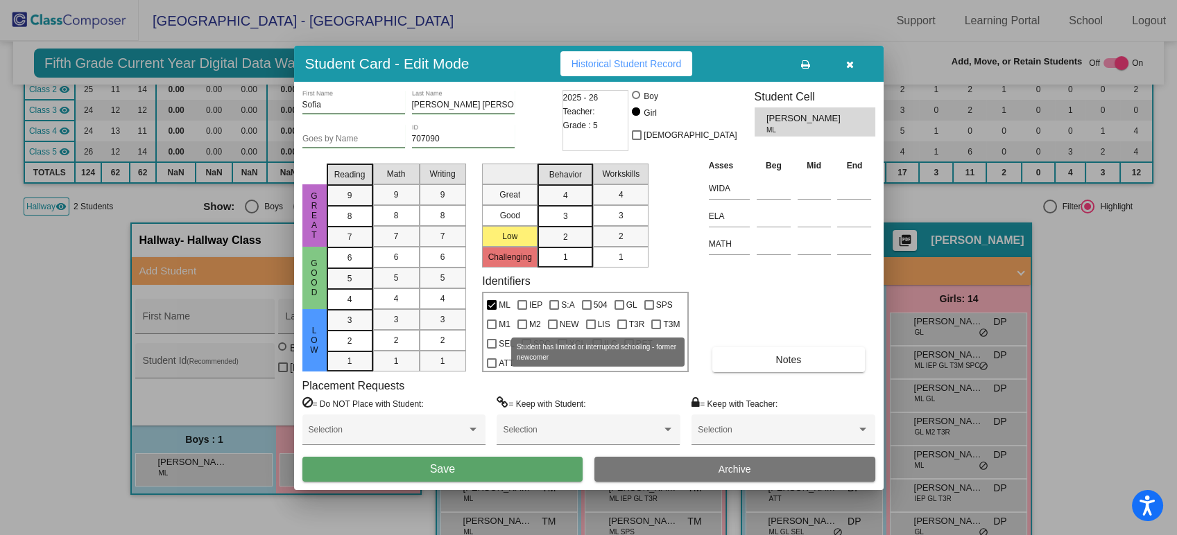
click at [596, 322] on label "LIS" at bounding box center [598, 324] width 24 height 17
click at [591, 329] on input "LIS" at bounding box center [590, 329] width 1 height 1
checkbox input "true"
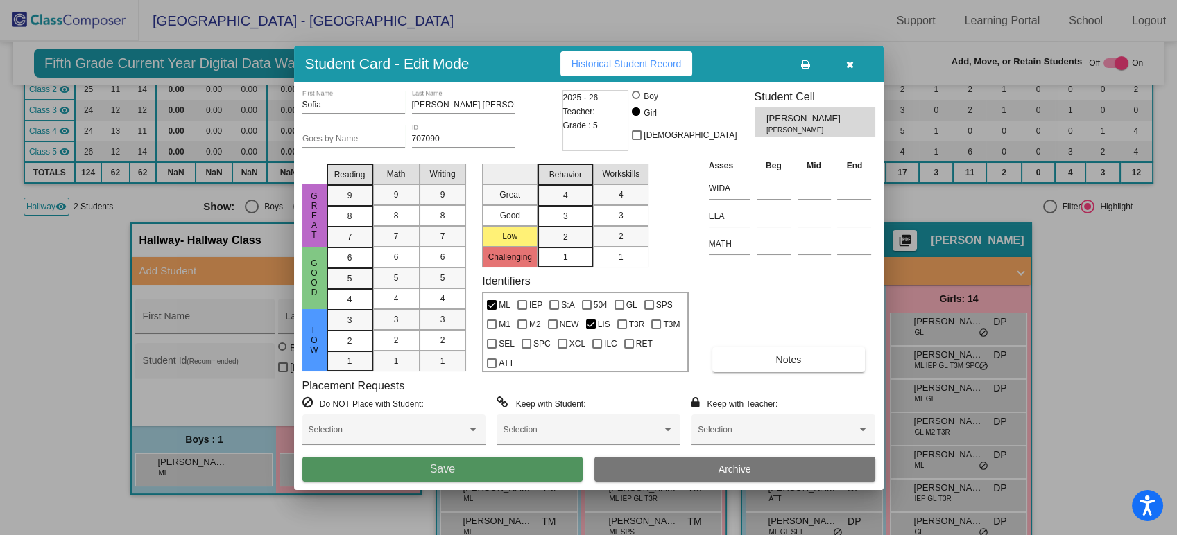
click at [498, 466] on button "Save" at bounding box center [442, 469] width 281 height 25
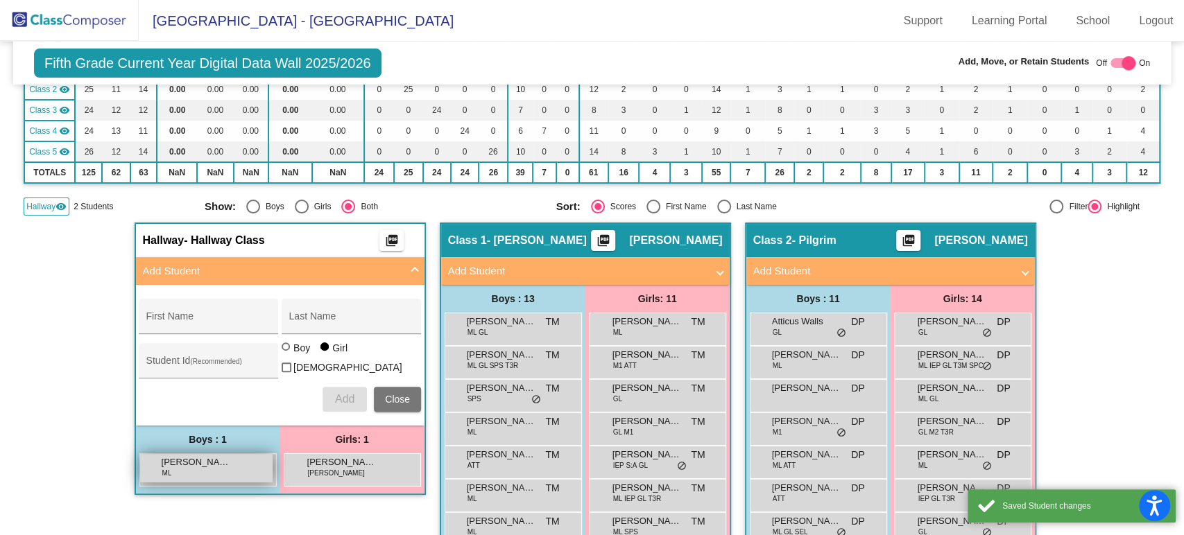
click at [209, 465] on span "Samuel Joseph" at bounding box center [196, 463] width 69 height 14
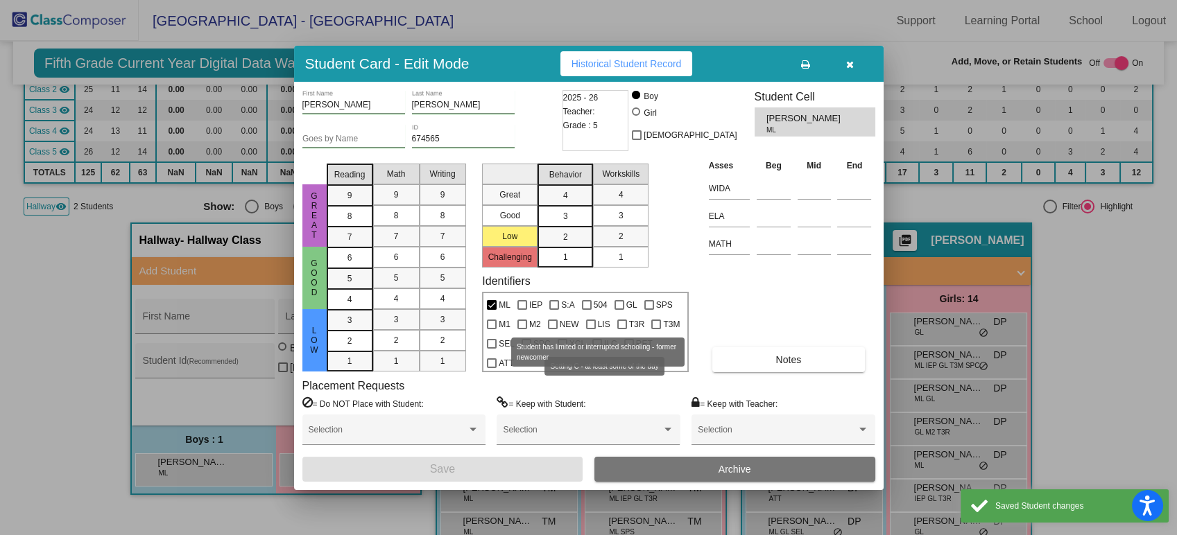
click at [601, 322] on span "LIS" at bounding box center [604, 324] width 12 height 17
click at [591, 329] on input "LIS" at bounding box center [590, 329] width 1 height 1
checkbox input "true"
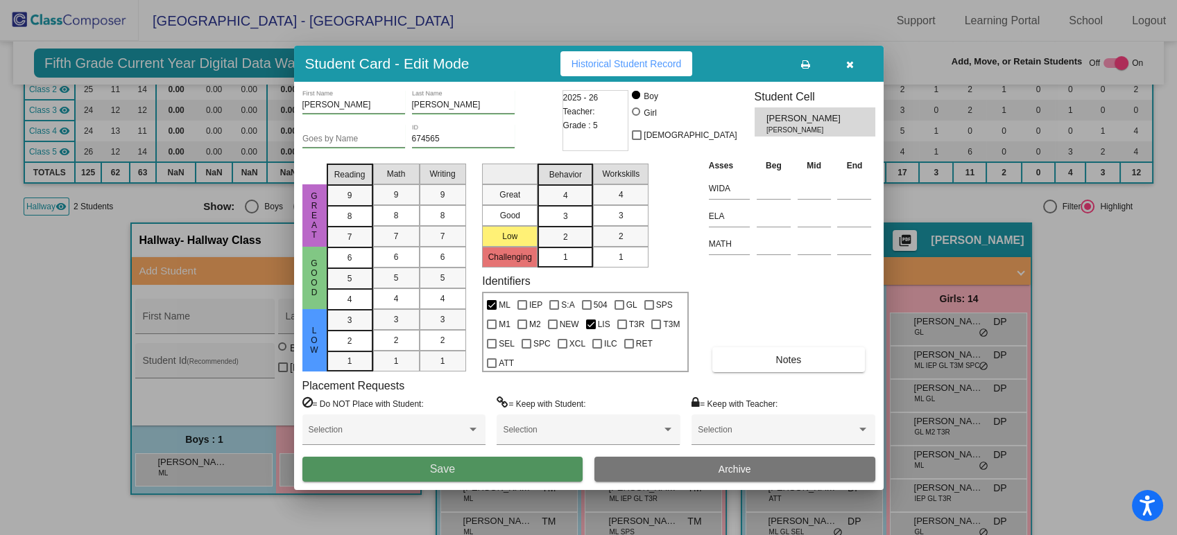
click at [447, 463] on span "Save" at bounding box center [442, 469] width 25 height 12
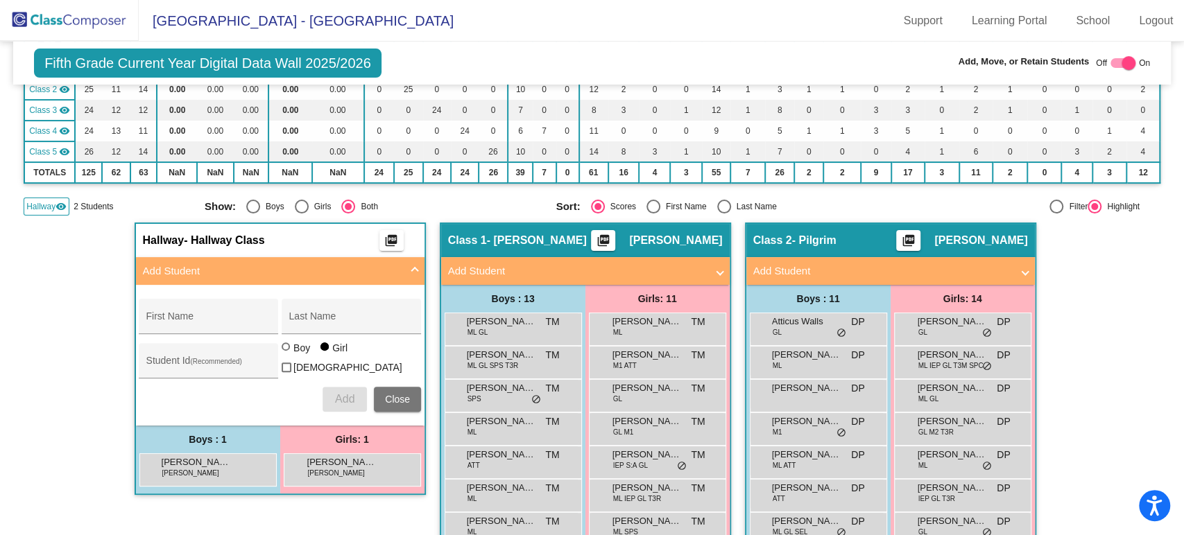
click at [591, 239] on div "Class 1 - Morris picture_as_pdf Tee Morris" at bounding box center [585, 240] width 288 height 33
